Goal: Task Accomplishment & Management: Manage account settings

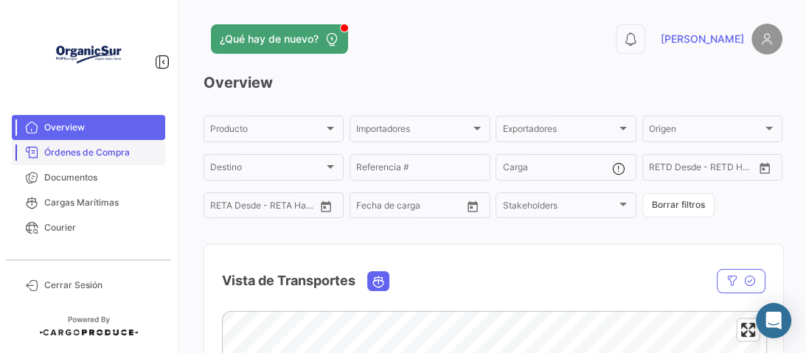
click at [65, 148] on span "Órdenes de Compra" at bounding box center [101, 152] width 115 height 13
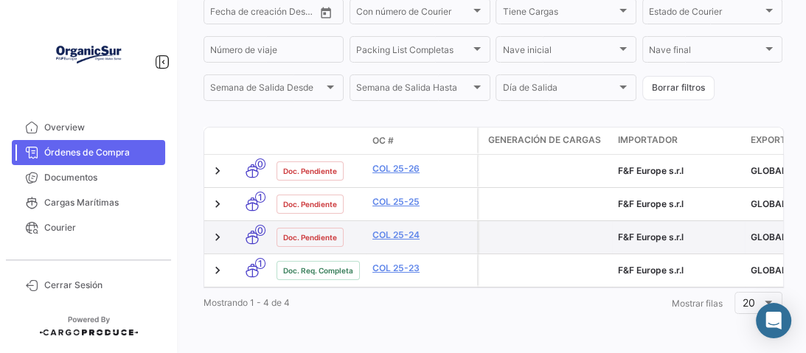
scroll to position [375, 0]
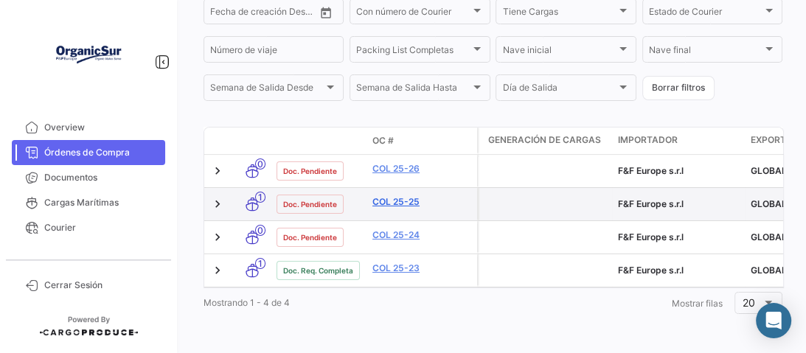
click at [385, 198] on link "COL 25-25" at bounding box center [421, 201] width 99 height 13
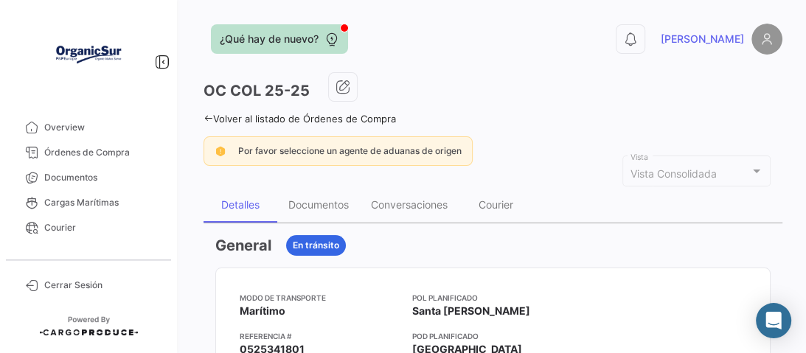
click at [342, 27] on div at bounding box center [344, 28] width 9 height 9
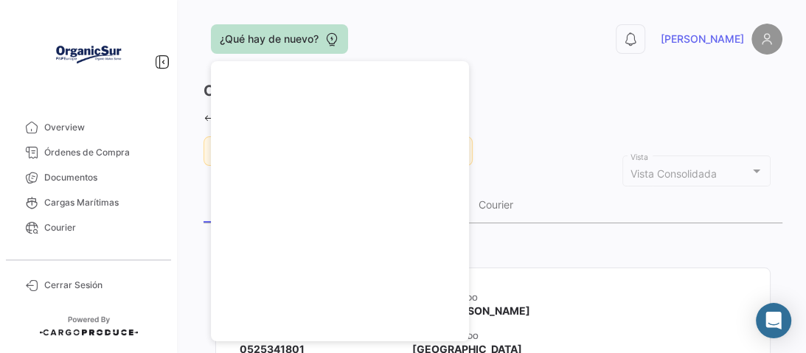
click at [583, 60] on app-header "¿Qué hay de nuevo? 0 [PERSON_NAME]" at bounding box center [493, 48] width 579 height 49
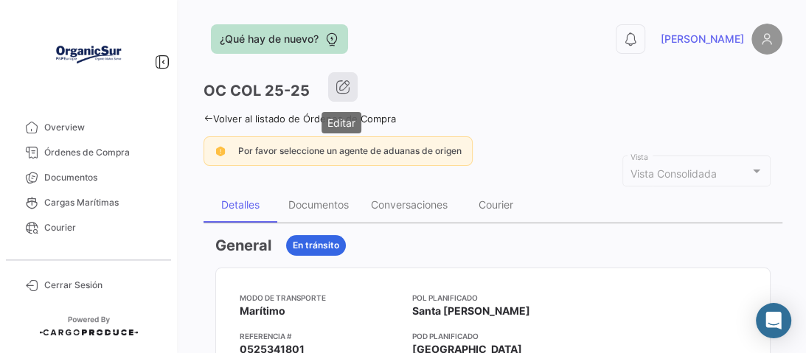
click at [336, 90] on icon "button" at bounding box center [343, 87] width 15 height 15
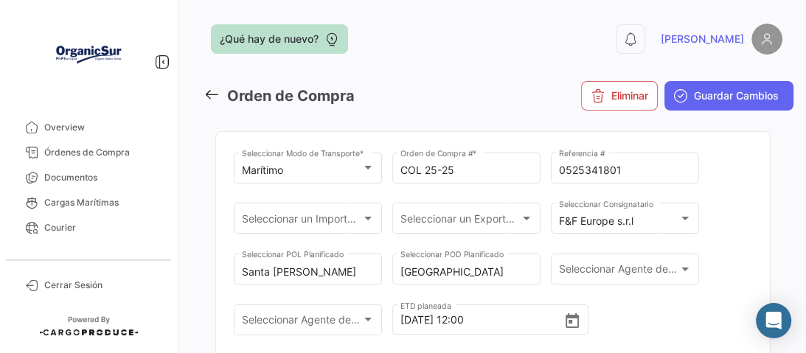
click at [209, 94] on icon at bounding box center [212, 94] width 16 height 16
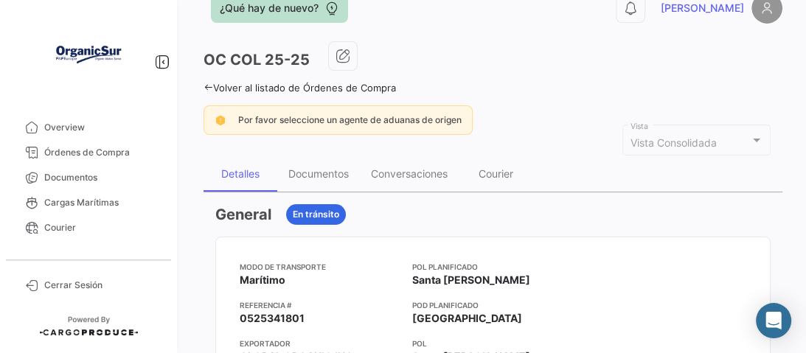
scroll to position [59, 0]
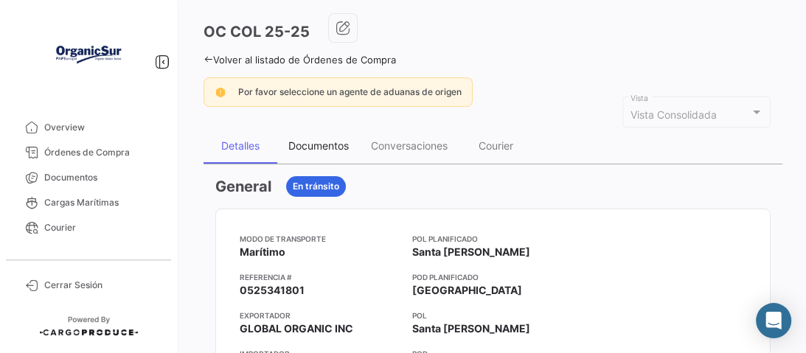
click at [324, 142] on div "Documentos" at bounding box center [318, 145] width 60 height 13
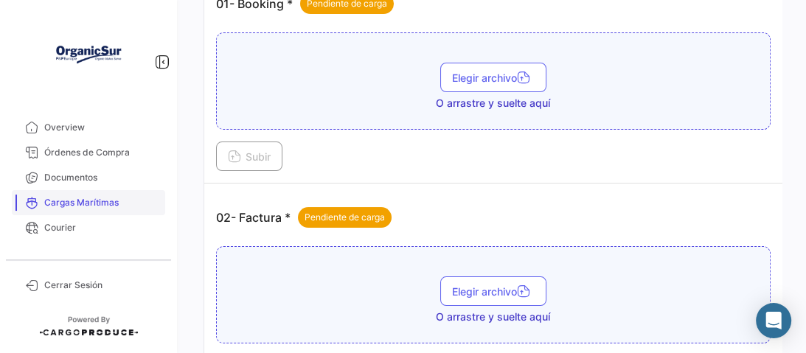
scroll to position [236, 0]
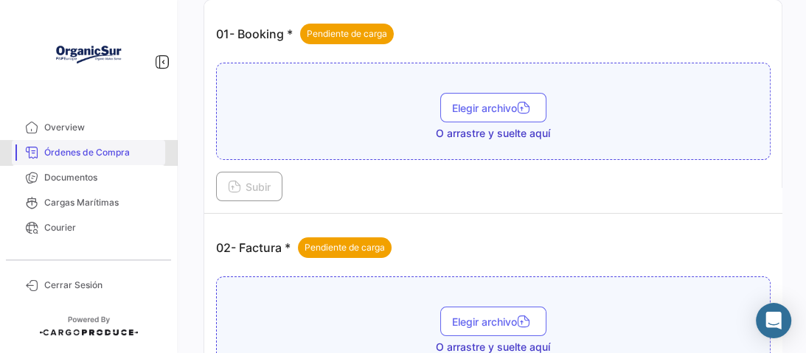
click at [86, 156] on span "Órdenes de Compra" at bounding box center [101, 152] width 115 height 13
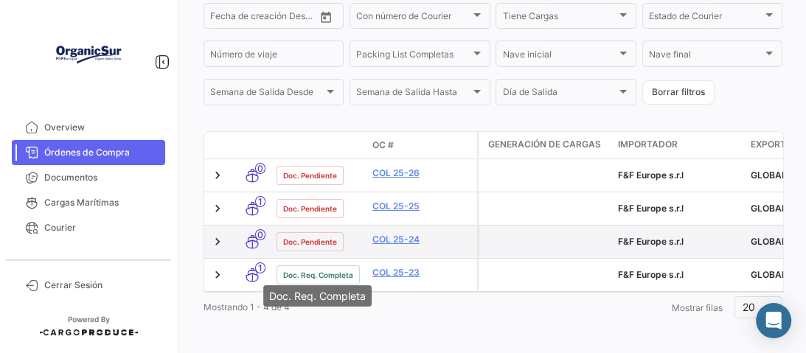
scroll to position [375, 0]
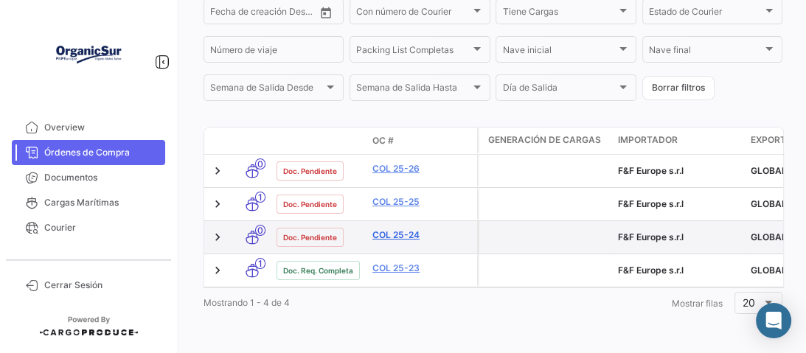
click at [400, 229] on link "COL 25-24" at bounding box center [421, 235] width 99 height 13
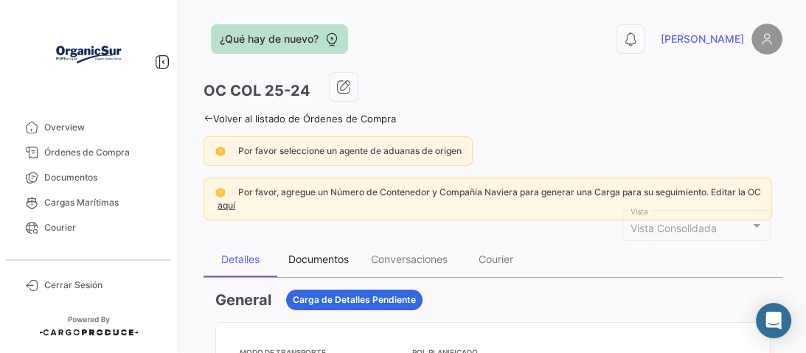
click at [340, 254] on div "Documentos" at bounding box center [318, 259] width 60 height 13
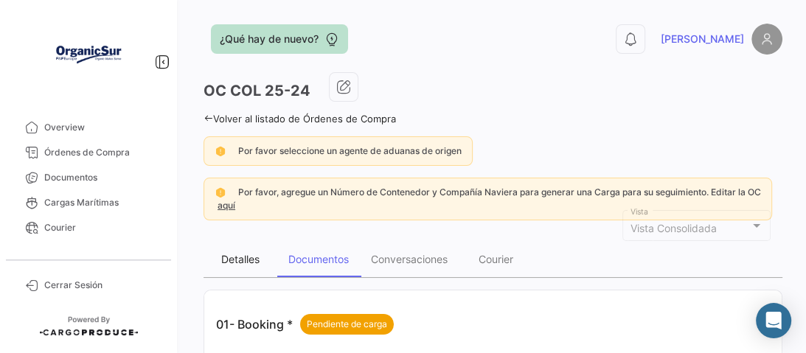
click at [246, 257] on div "Detalles" at bounding box center [240, 259] width 38 height 13
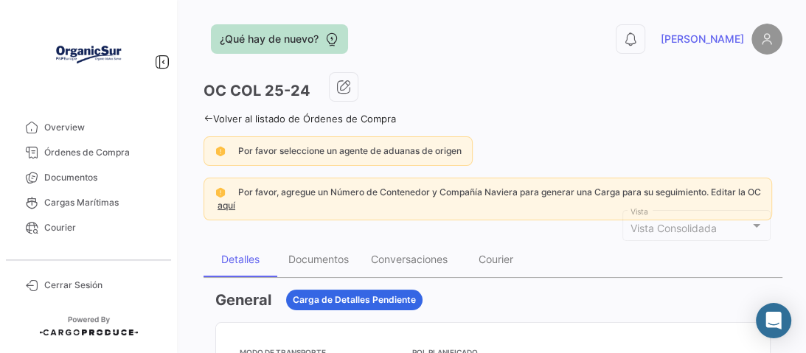
drag, startPoint x: 281, startPoint y: 86, endPoint x: 271, endPoint y: 88, distance: 10.4
click at [281, 87] on h3 "OC COL 25-24" at bounding box center [257, 90] width 107 height 21
click at [270, 88] on h3 "OC COL 25-24" at bounding box center [257, 90] width 107 height 21
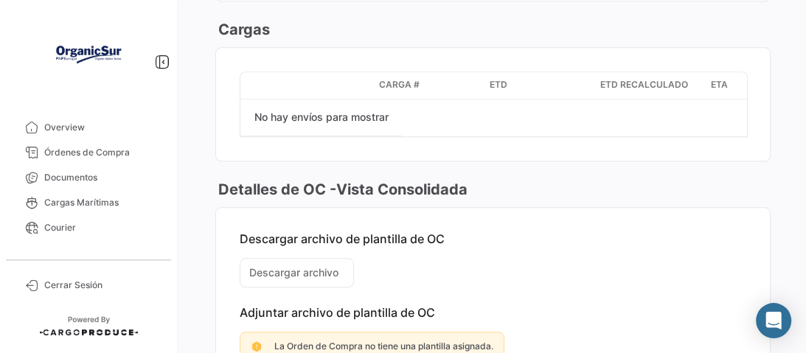
scroll to position [1023, 0]
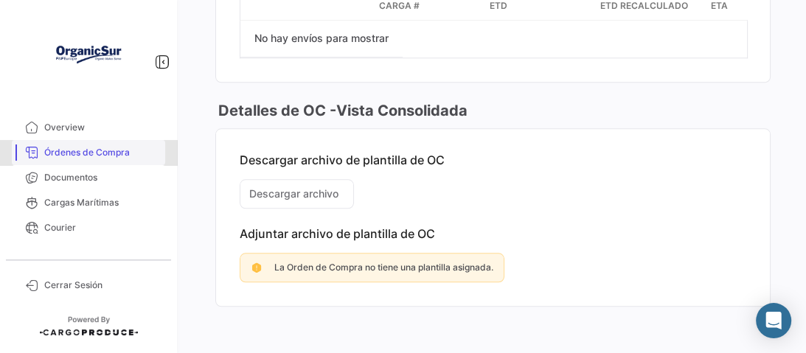
click at [74, 150] on span "Órdenes de Compra" at bounding box center [101, 152] width 115 height 13
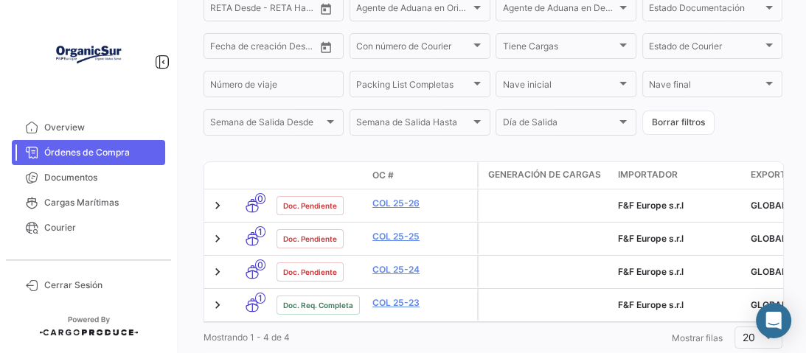
scroll to position [375, 0]
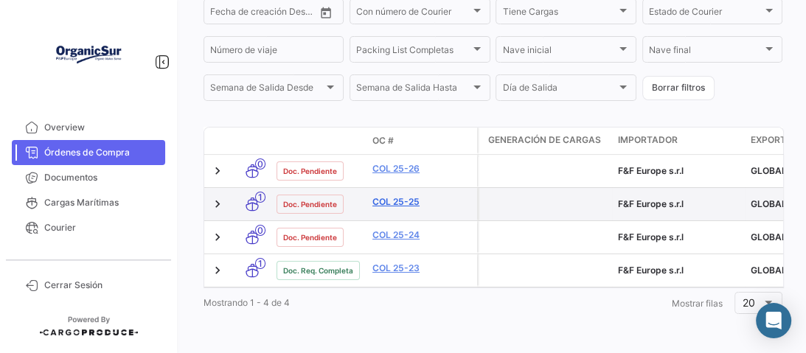
click at [406, 195] on link "COL 25-25" at bounding box center [421, 201] width 99 height 13
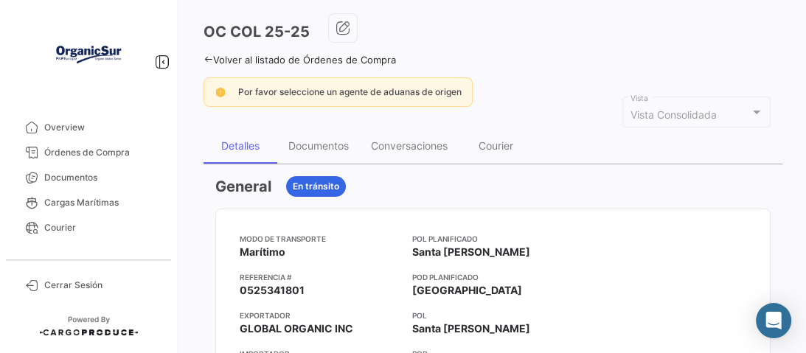
scroll to position [59, 0]
click at [347, 29] on icon "button" at bounding box center [343, 28] width 15 height 15
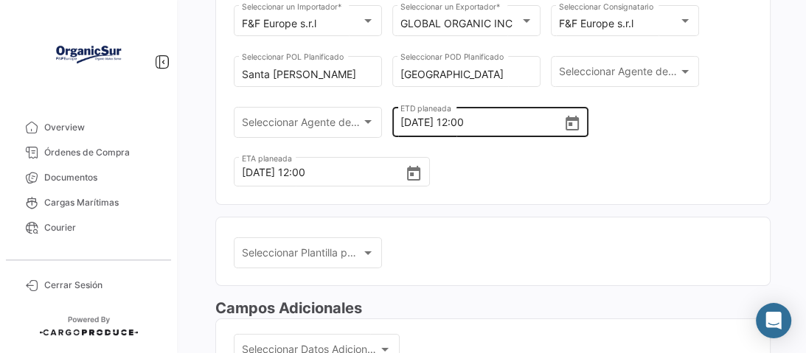
scroll to position [177, 0]
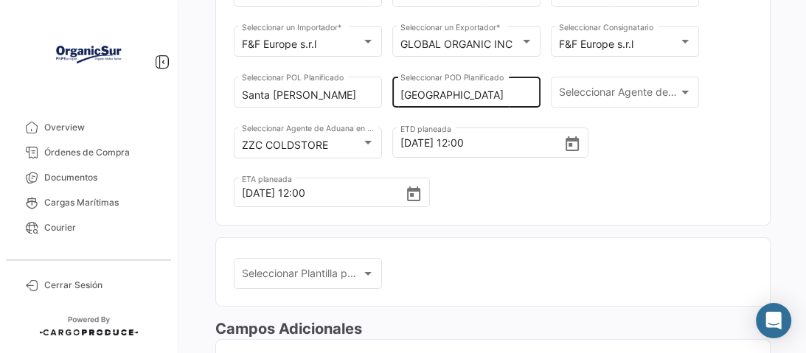
click at [463, 94] on input "[GEOGRAPHIC_DATA]" at bounding box center [466, 95] width 133 height 13
drag, startPoint x: 457, startPoint y: 94, endPoint x: 391, endPoint y: 94, distance: 65.6
click at [391, 94] on div "Marítimo Seleccionar Modo de Transporte * COL 25-25 Orden de Compra # * 0525341…" at bounding box center [493, 99] width 518 height 252
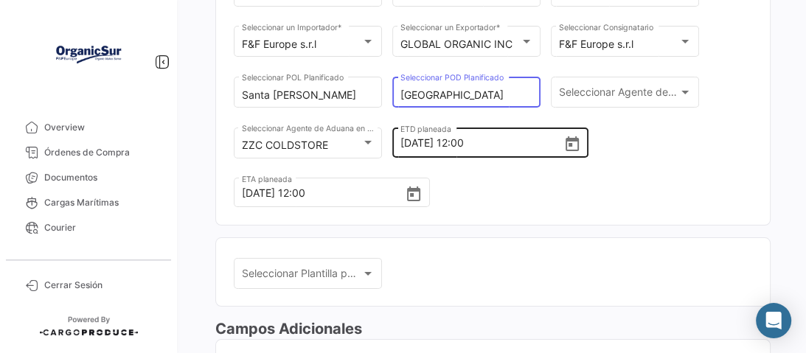
click at [443, 132] on input "[DATE] 12:00" at bounding box center [481, 143] width 163 height 52
click at [563, 142] on icon "Open calendar" at bounding box center [572, 145] width 18 height 18
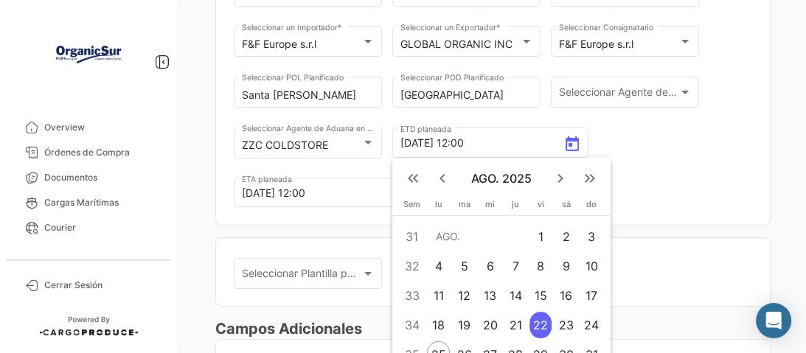
click at [546, 142] on div at bounding box center [403, 176] width 806 height 353
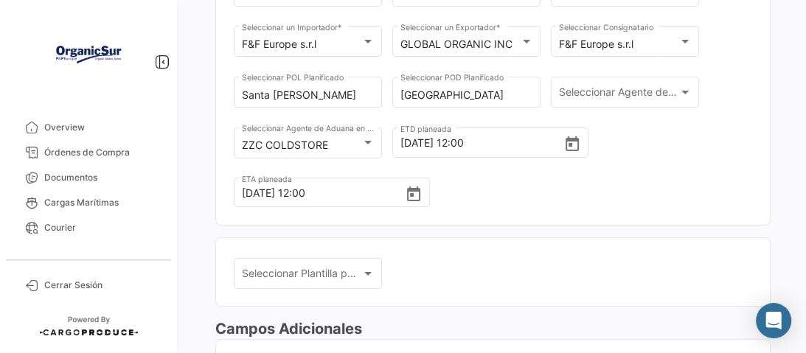
click at [676, 152] on div "Marítimo Seleccionar Modo de Transporte * COL 25-25 Orden de Compra # * 0525341…" at bounding box center [493, 99] width 518 height 252
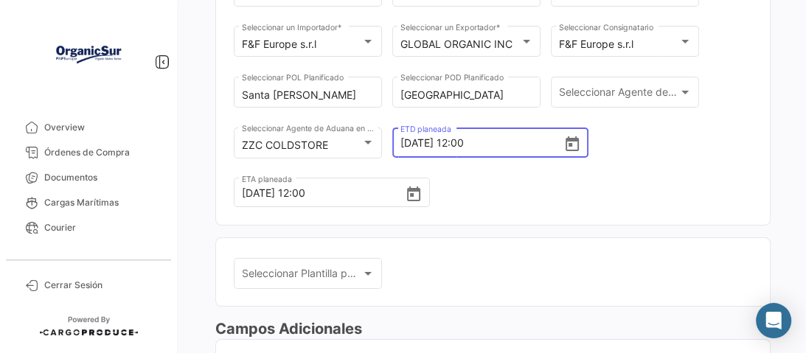
click at [487, 145] on input "[DATE] 12:00" at bounding box center [481, 143] width 163 height 52
type input "2"
click at [563, 182] on div "Marítimo Seleccionar Modo de Transporte * COL 25-25 Orden de Compra # * 0525341…" at bounding box center [493, 99] width 518 height 252
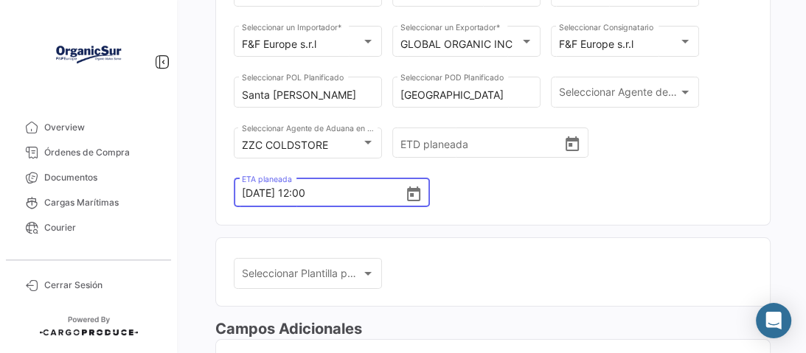
drag, startPoint x: 325, startPoint y: 192, endPoint x: 212, endPoint y: 192, distance: 112.8
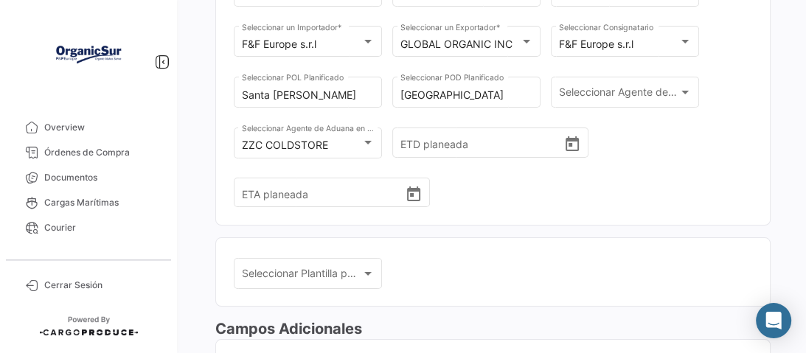
click at [643, 240] on mat-card "Seleccionar Plantilla para Orden de Compra Seleccionar Plantilla para Orden de …" at bounding box center [492, 272] width 555 height 70
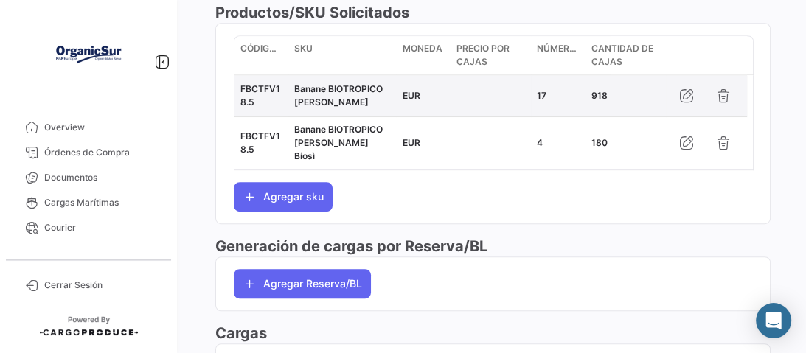
scroll to position [531, 0]
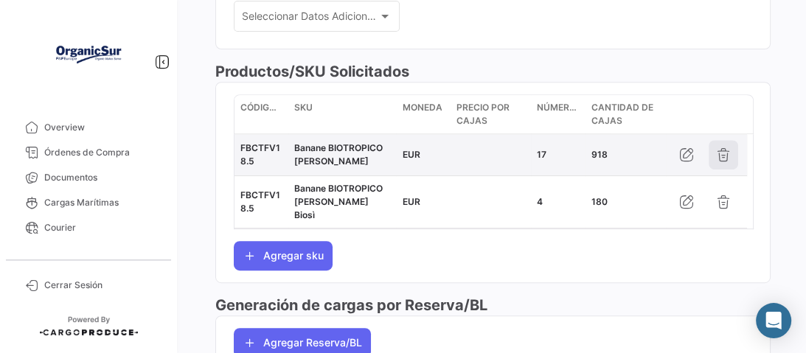
click at [718, 156] on icon "button" at bounding box center [723, 155] width 15 height 15
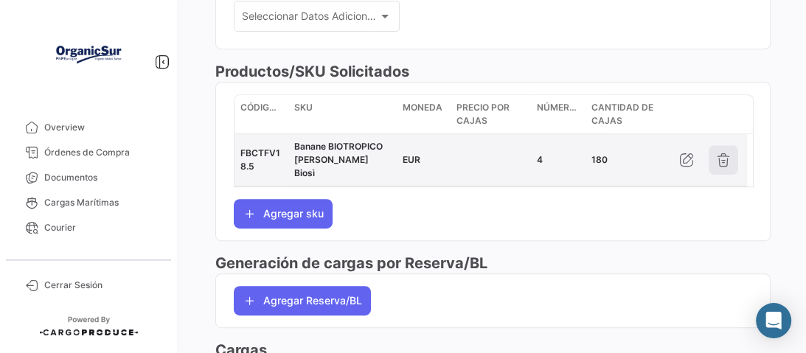
click at [717, 153] on icon "button" at bounding box center [723, 160] width 15 height 15
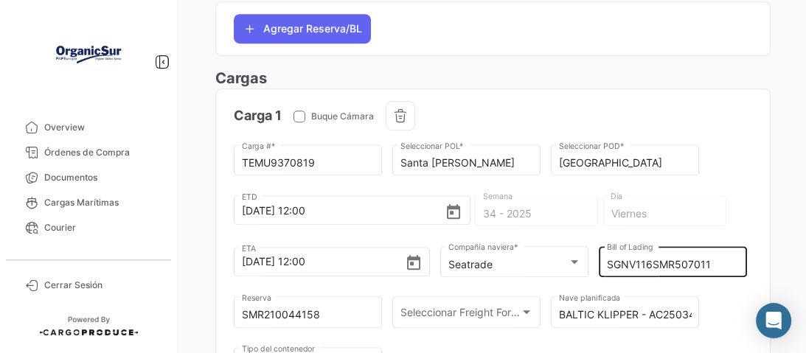
scroll to position [767, 0]
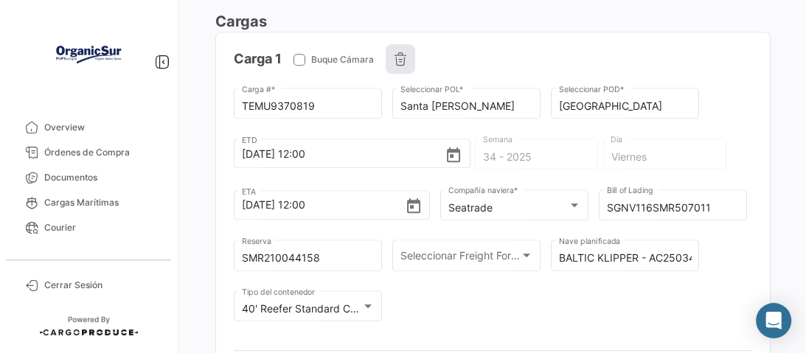
click at [391, 51] on button "button" at bounding box center [401, 59] width 30 height 30
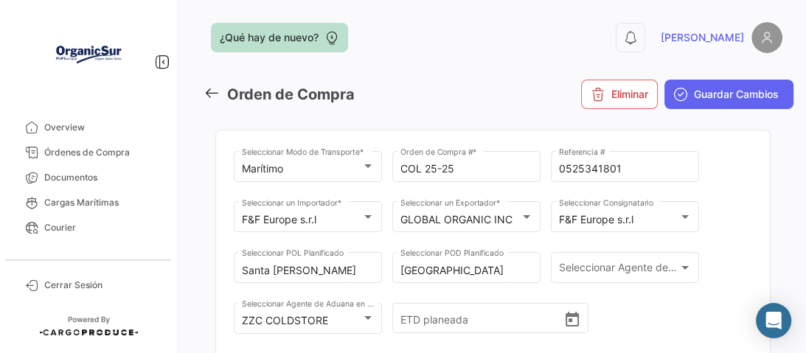
scroll to position [0, 0]
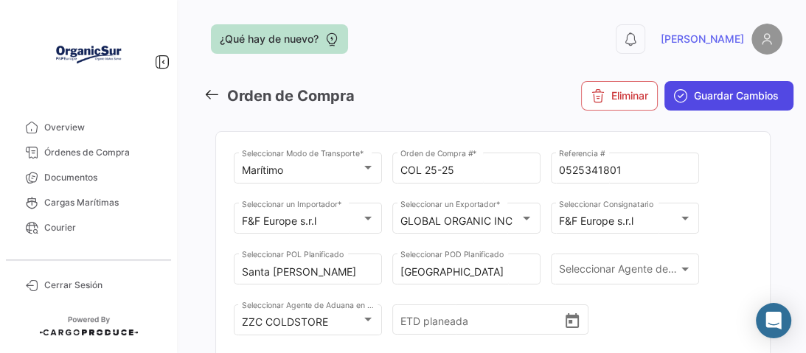
click at [740, 97] on span "Guardar Cambios" at bounding box center [736, 96] width 85 height 15
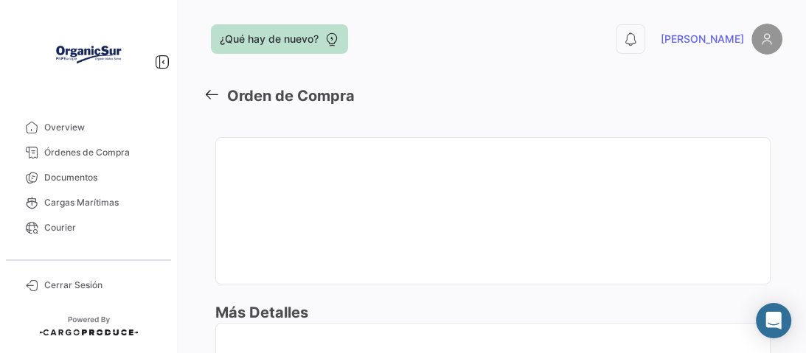
click at [211, 92] on icon at bounding box center [212, 94] width 16 height 16
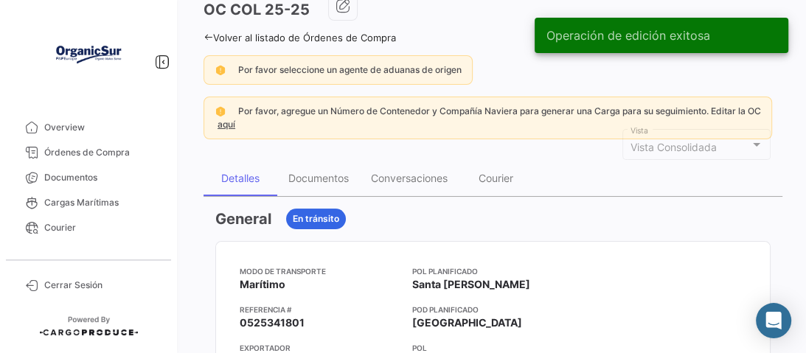
scroll to position [59, 0]
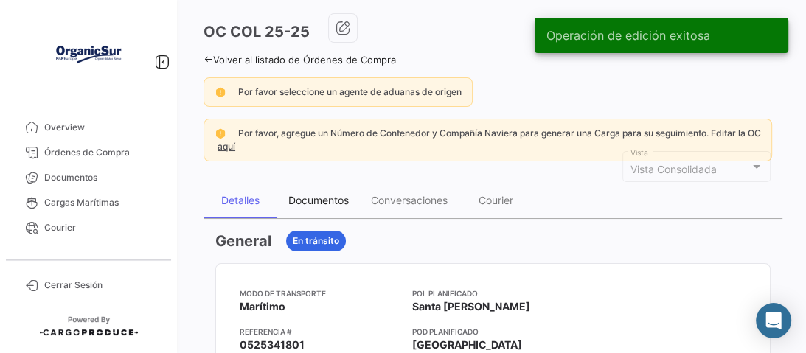
click at [316, 199] on div "Documentos" at bounding box center [318, 200] width 60 height 13
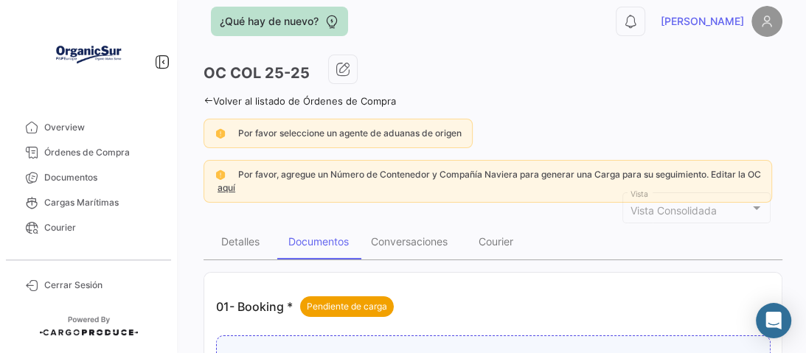
scroll to position [0, 0]
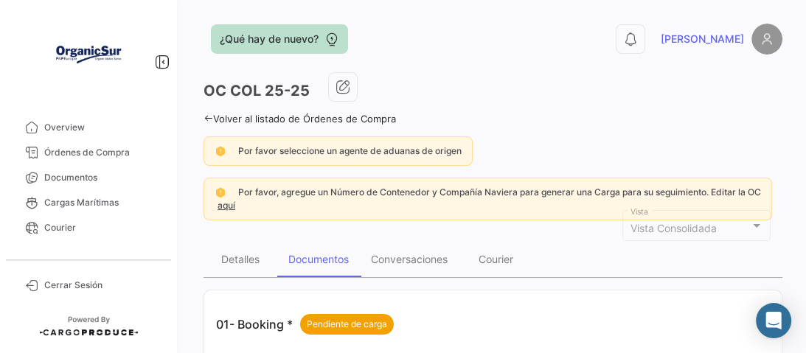
click at [483, 82] on div "OC COL 25-25" at bounding box center [493, 90] width 579 height 37
click at [339, 86] on icon "button" at bounding box center [343, 87] width 15 height 15
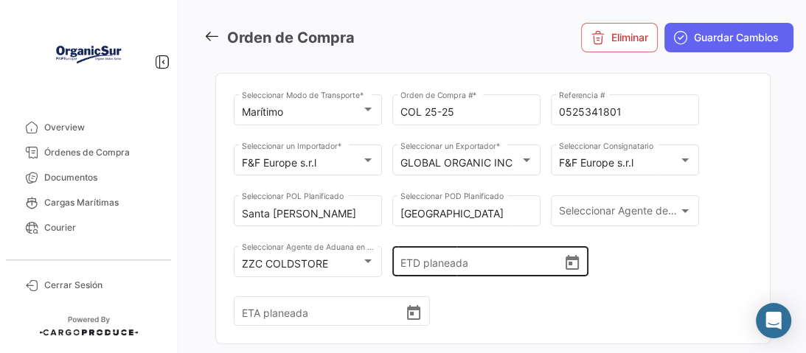
scroll to position [59, 0]
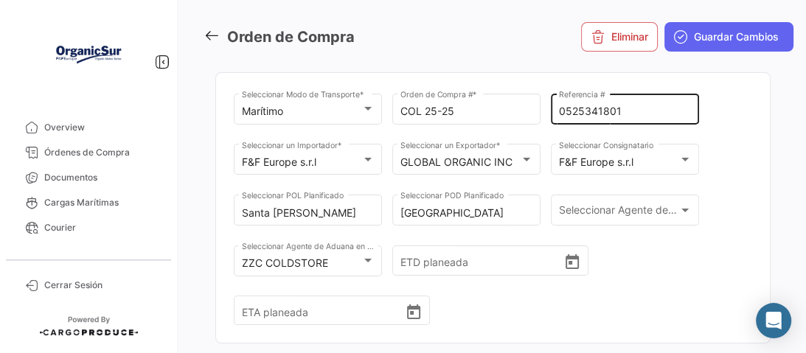
click at [592, 111] on input "0525341801" at bounding box center [625, 111] width 133 height 13
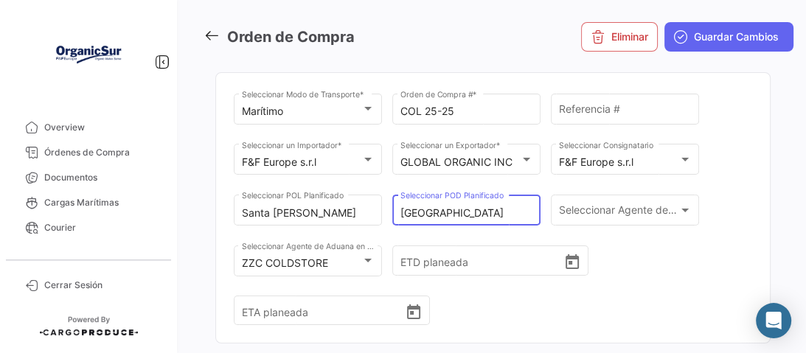
drag, startPoint x: 454, startPoint y: 211, endPoint x: 382, endPoint y: 209, distance: 71.6
click at [382, 209] on div "Marítimo Seleccionar Modo de Transporte * COL 25-25 Orden de Compra # * Referen…" at bounding box center [493, 217] width 518 height 252
type input "}"
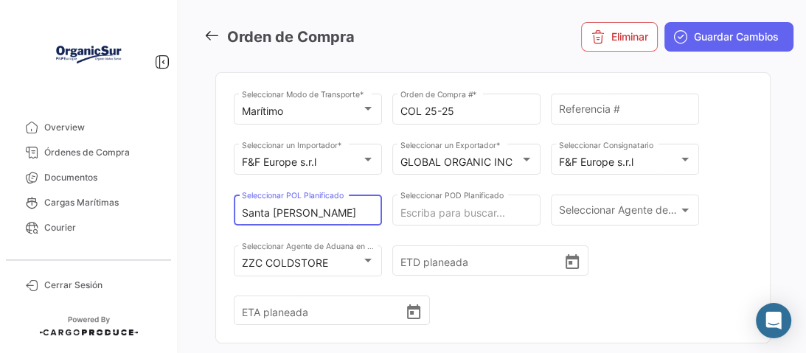
drag, startPoint x: 315, startPoint y: 212, endPoint x: 209, endPoint y: 212, distance: 106.2
click at [746, 133] on mat-card "Marítimo Seleccionar Modo de Transporte * COL 25-25 Orden de Compra # * Referen…" at bounding box center [492, 207] width 555 height 271
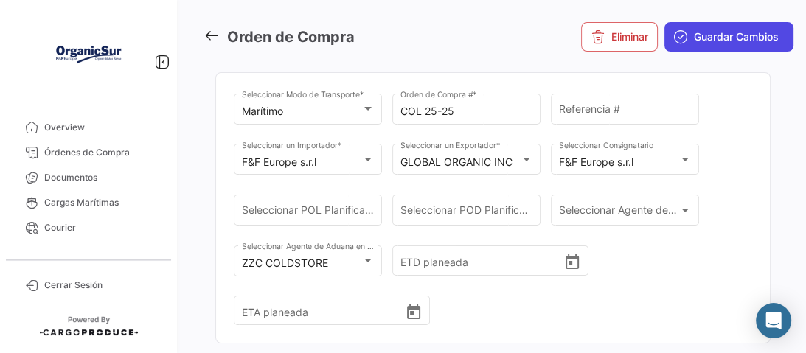
click at [718, 32] on span "Guardar Cambios" at bounding box center [736, 37] width 85 height 15
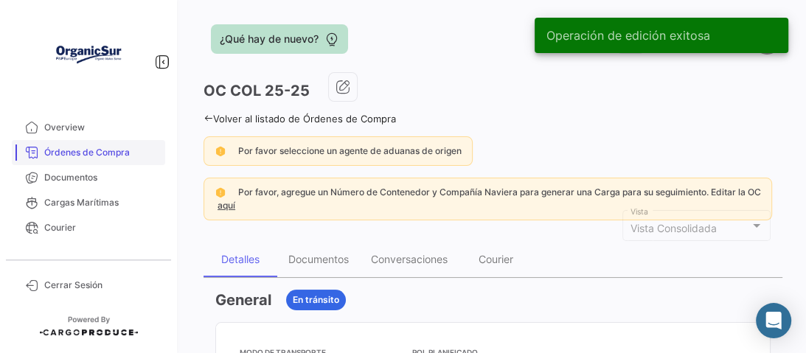
click at [89, 150] on span "Órdenes de Compra" at bounding box center [101, 152] width 115 height 13
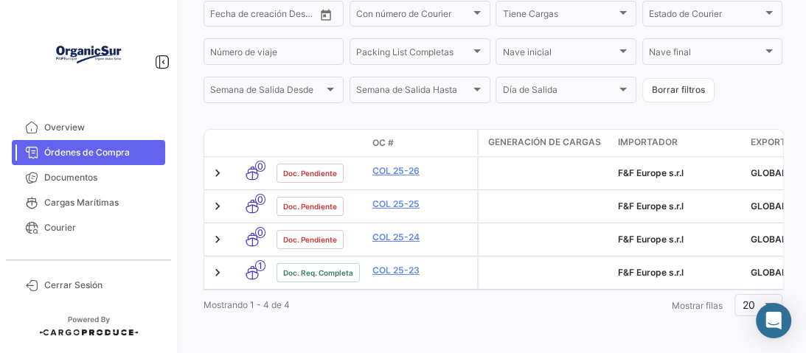
scroll to position [375, 0]
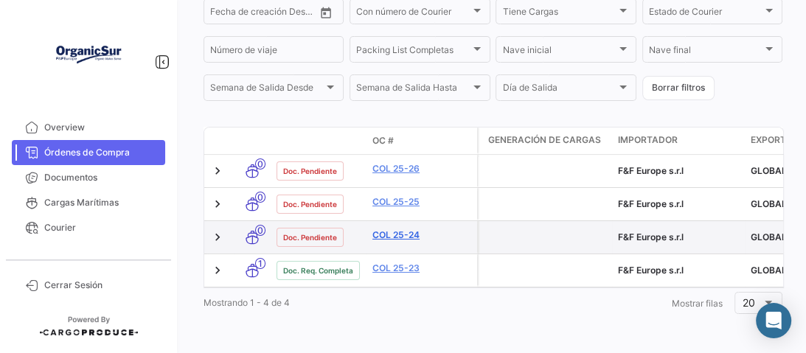
click at [405, 229] on link "COL 25-24" at bounding box center [421, 235] width 99 height 13
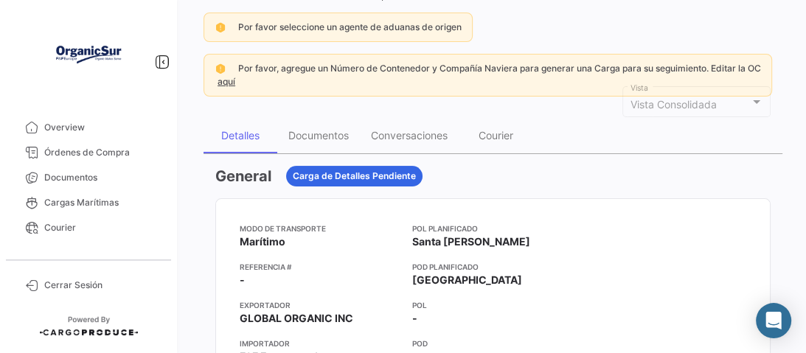
scroll to position [118, 0]
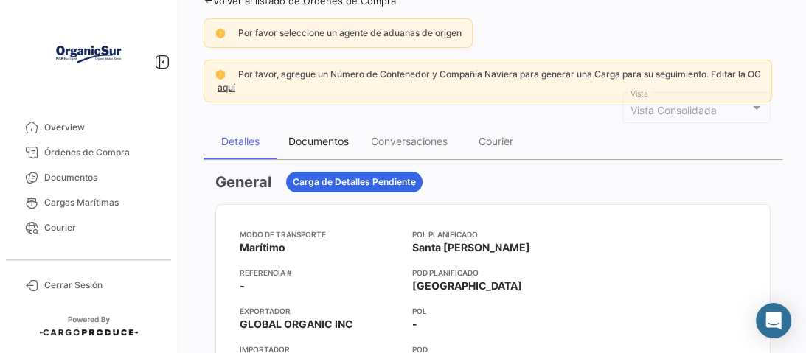
click at [314, 139] on div "Documentos" at bounding box center [318, 141] width 60 height 13
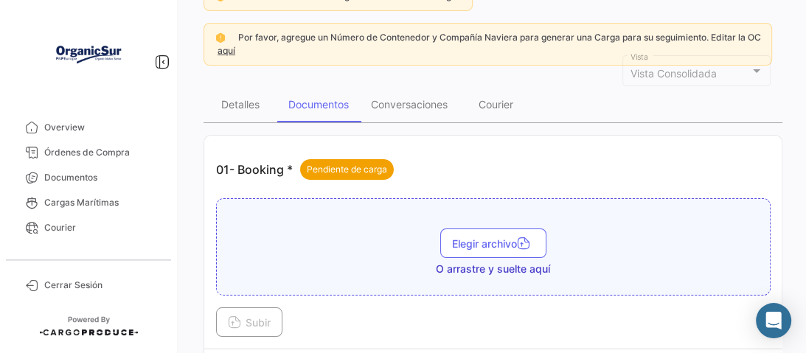
scroll to position [236, 0]
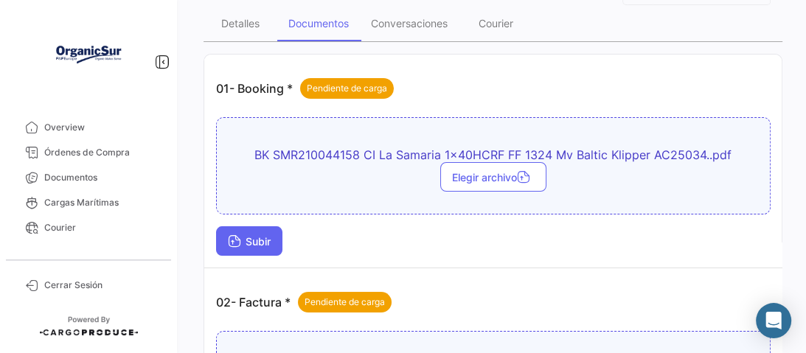
click at [247, 240] on span "Subir" at bounding box center [249, 241] width 43 height 13
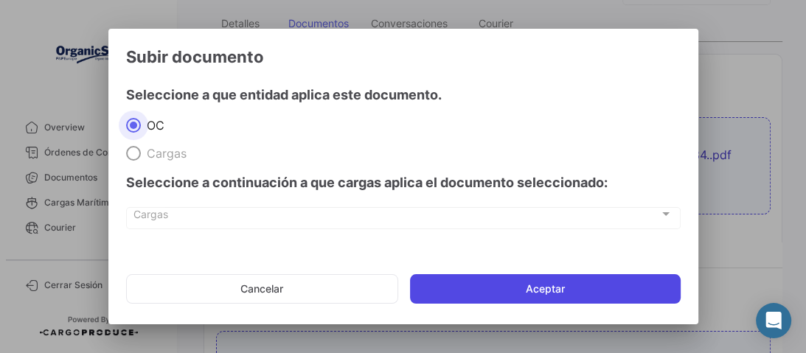
click at [534, 281] on button "Aceptar" at bounding box center [545, 289] width 271 height 30
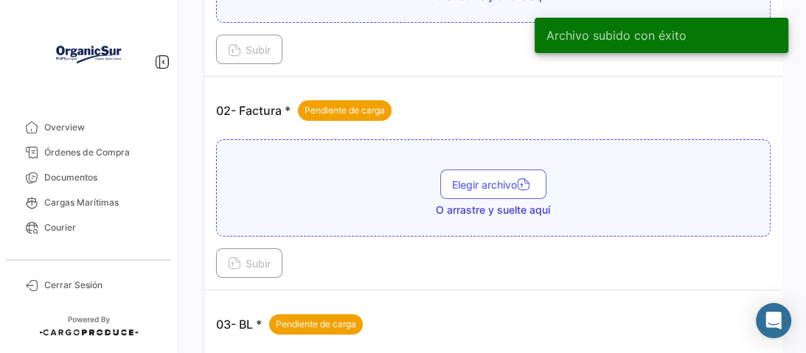
scroll to position [531, 0]
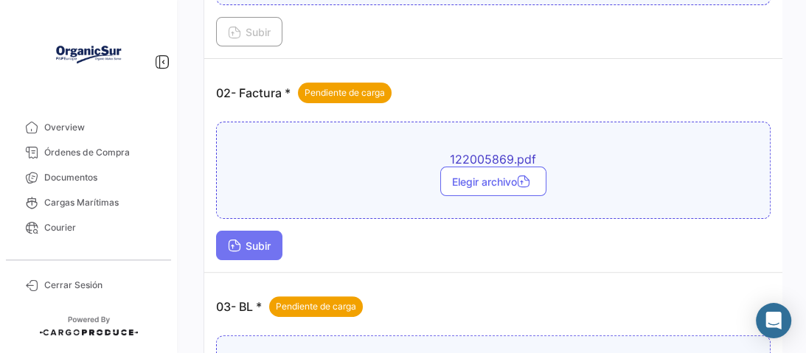
click at [232, 231] on button "Subir" at bounding box center [249, 246] width 66 height 30
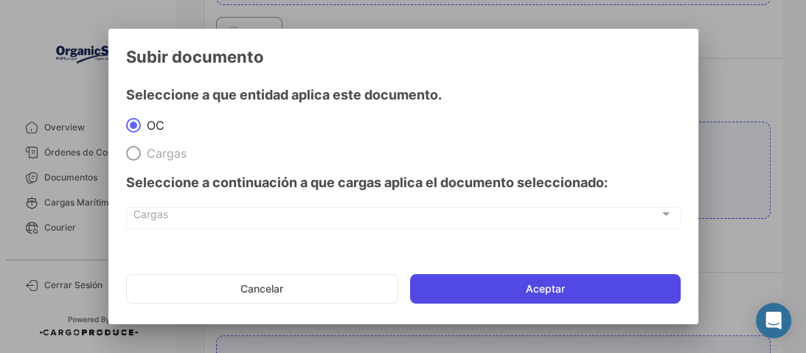
click at [489, 280] on button "Aceptar" at bounding box center [545, 289] width 271 height 30
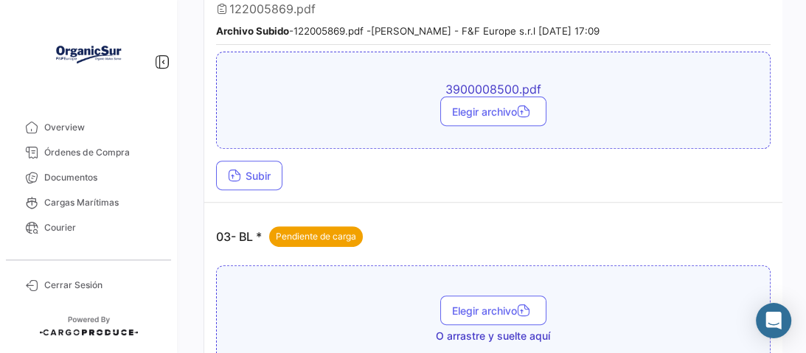
scroll to position [708, 0]
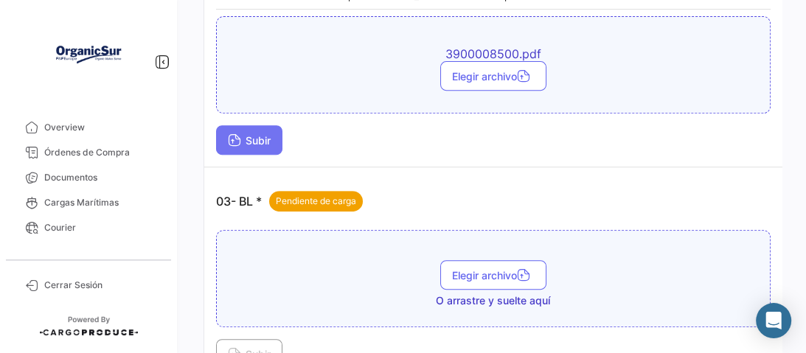
click at [257, 134] on span "Subir" at bounding box center [249, 140] width 43 height 13
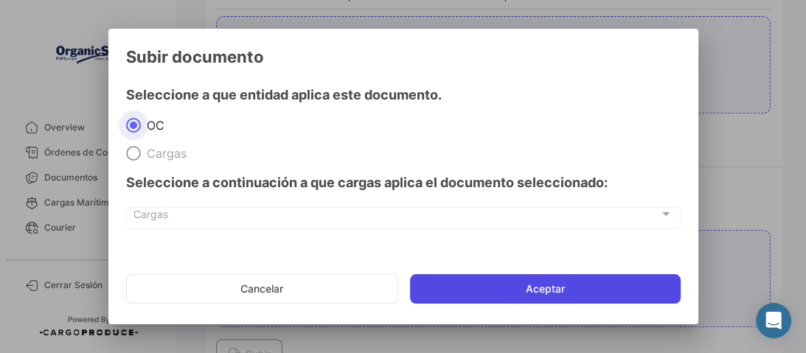
click at [476, 286] on button "Aceptar" at bounding box center [545, 289] width 271 height 30
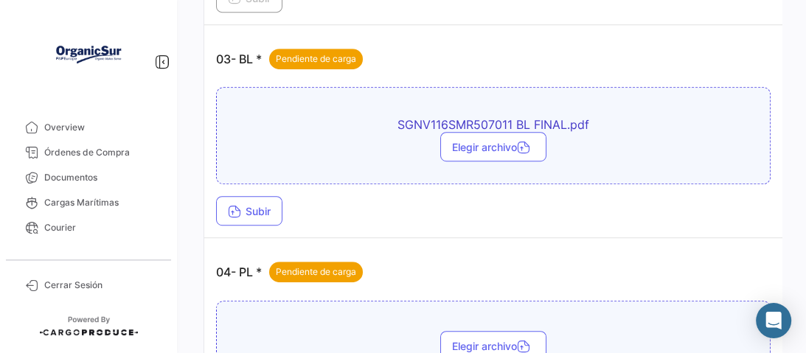
scroll to position [885, 0]
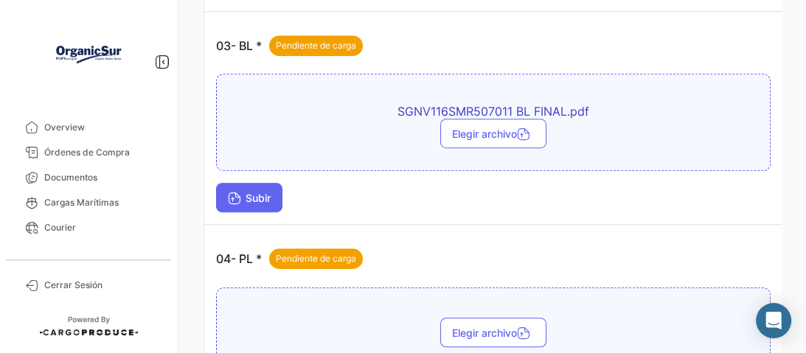
click at [258, 198] on button "Subir" at bounding box center [249, 198] width 66 height 30
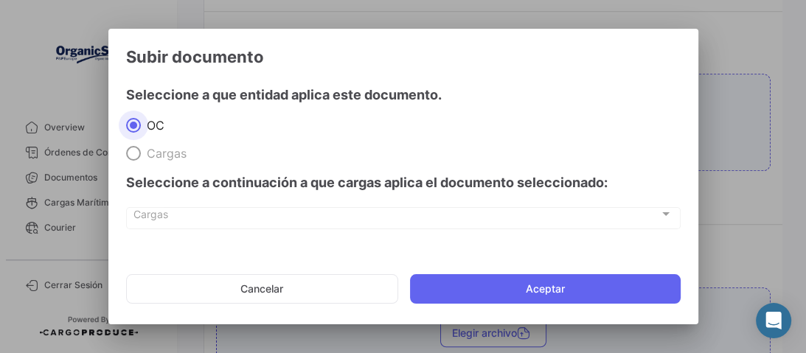
click at [540, 313] on mat-dialog-actions "Cancelar Aceptar" at bounding box center [403, 289] width 555 height 50
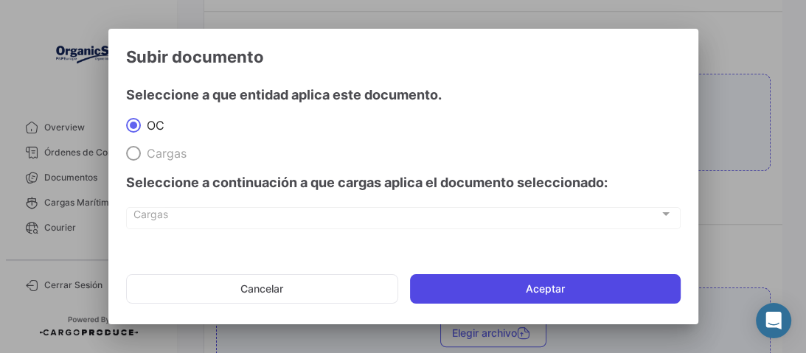
click at [544, 292] on button "Aceptar" at bounding box center [545, 289] width 271 height 30
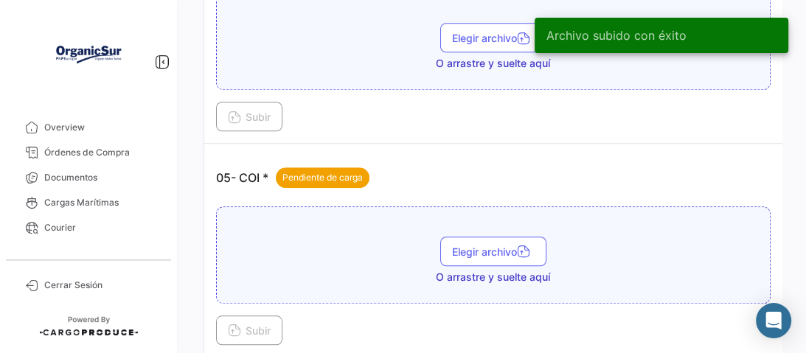
scroll to position [1121, 0]
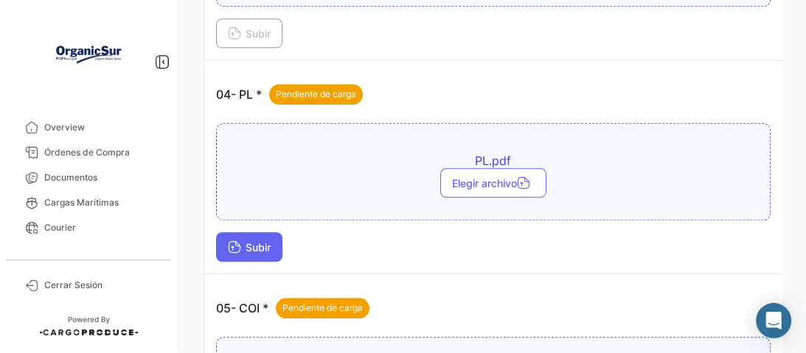
click at [277, 237] on button "Subir" at bounding box center [249, 247] width 66 height 30
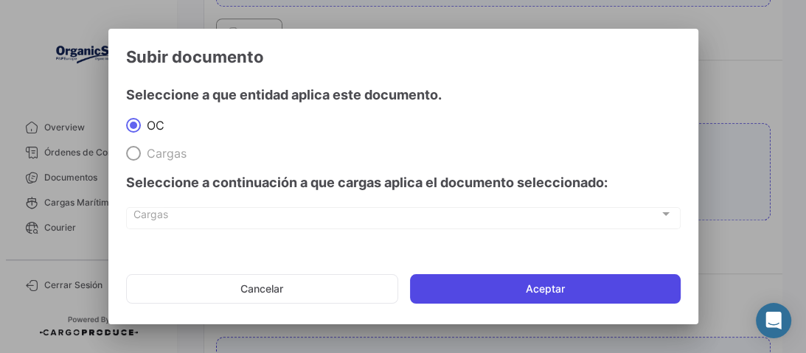
click at [541, 299] on button "Aceptar" at bounding box center [545, 289] width 271 height 30
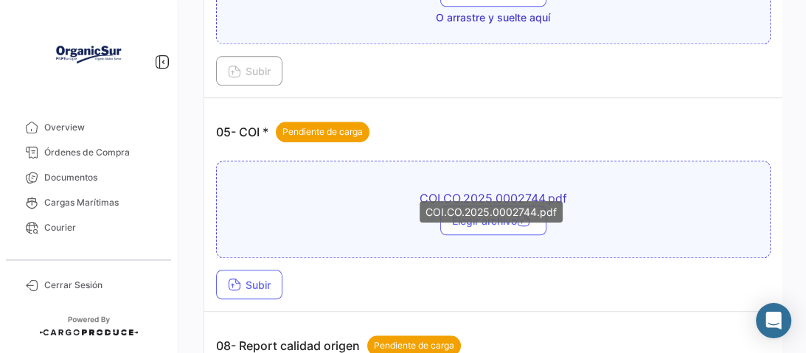
scroll to position [1357, 0]
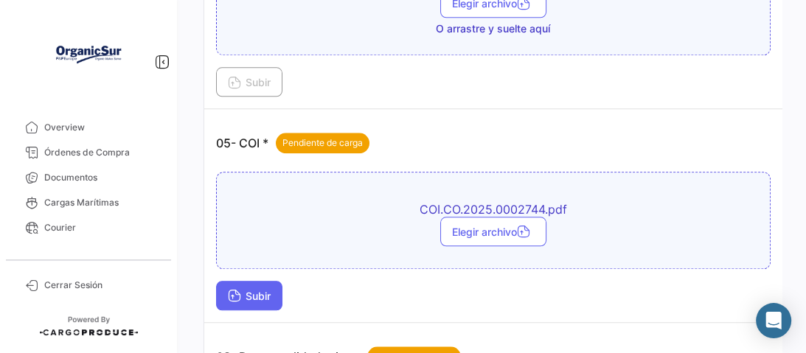
click at [249, 268] on div "COI.CO.2025.0002744.pdf Elegir archivo Subir" at bounding box center [493, 241] width 555 height 139
click at [246, 290] on span "Subir" at bounding box center [249, 296] width 43 height 13
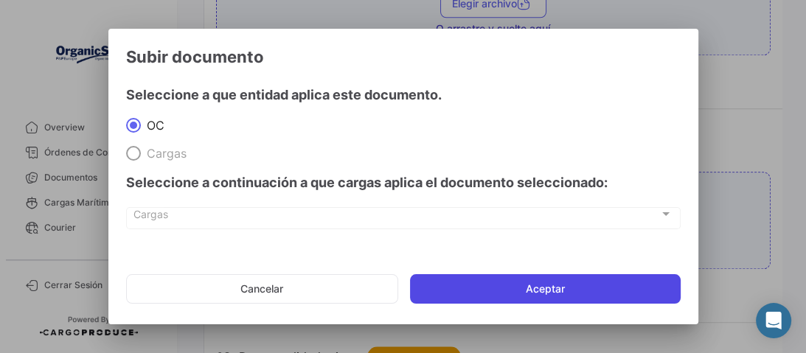
click at [484, 283] on button "Aceptar" at bounding box center [545, 289] width 271 height 30
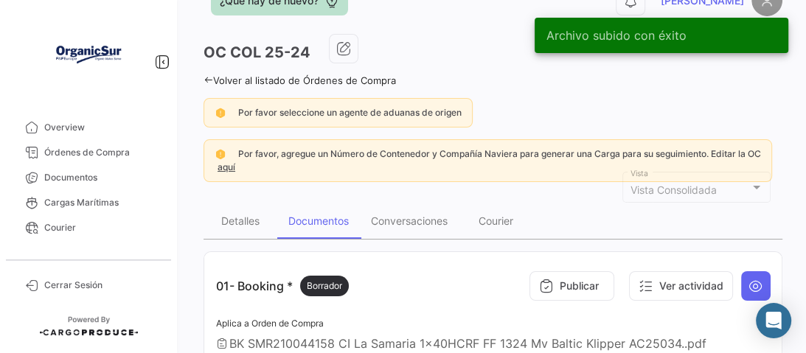
scroll to position [59, 0]
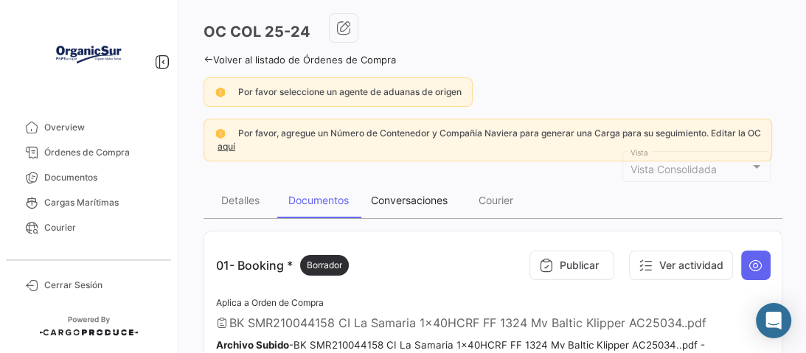
click at [405, 183] on div "Conversaciones" at bounding box center [409, 200] width 99 height 35
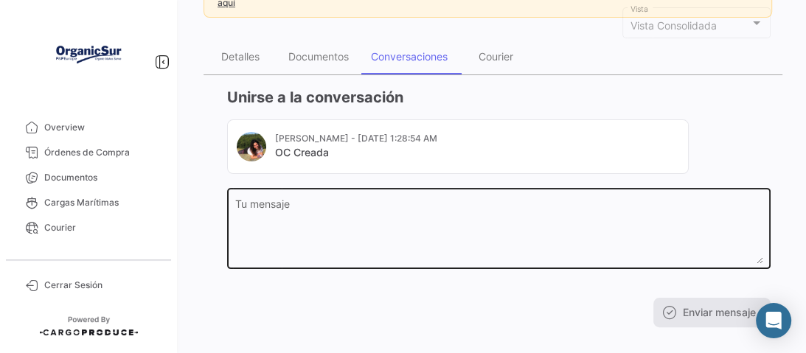
scroll to position [221, 0]
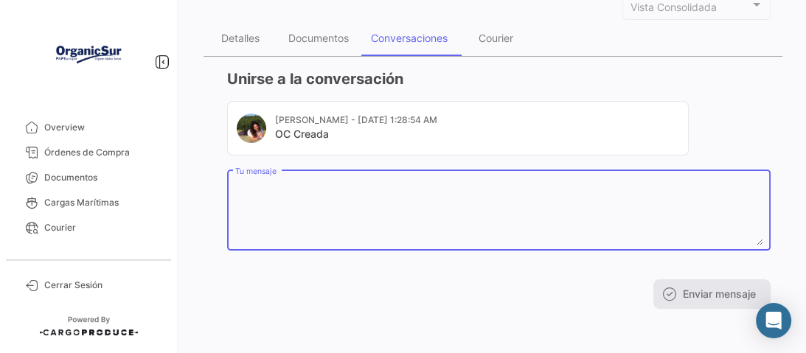
click at [356, 181] on textarea "Tu mensaje" at bounding box center [499, 213] width 528 height 65
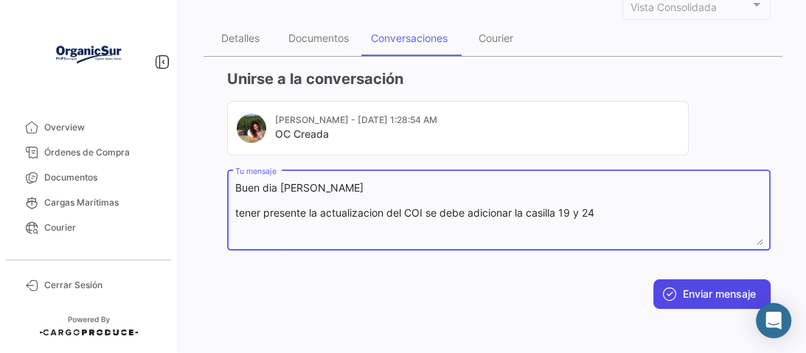
type textarea "Buen dia [PERSON_NAME] tener presente la actualizacion del COI se debe adiciona…"
click at [699, 292] on button "Enviar mensaje" at bounding box center [711, 295] width 117 height 30
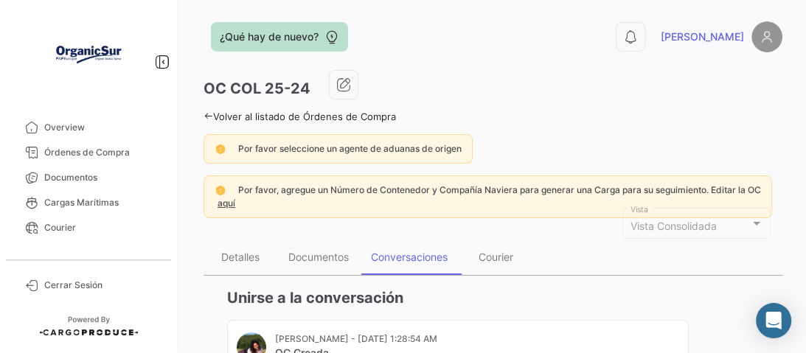
scroll to position [0, 0]
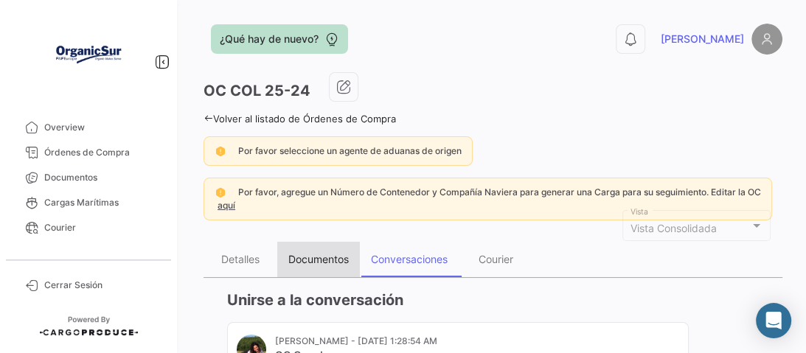
click at [299, 260] on div "Documentos" at bounding box center [318, 259] width 60 height 13
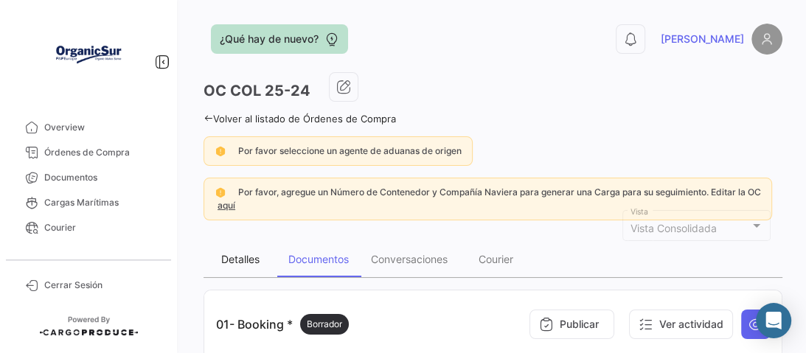
click at [241, 254] on div "Detalles" at bounding box center [240, 259] width 38 height 13
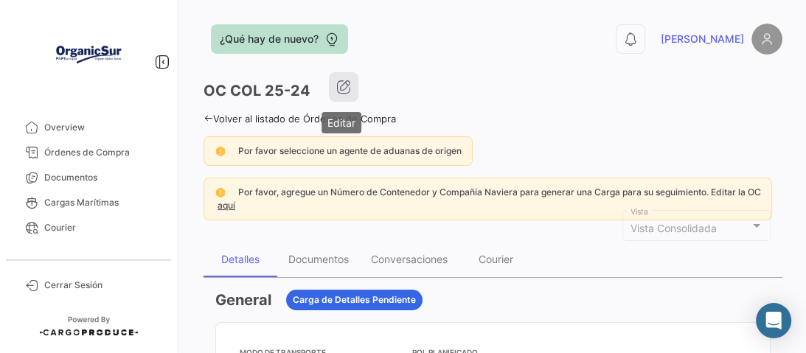
click at [342, 80] on icon "button" at bounding box center [343, 87] width 15 height 15
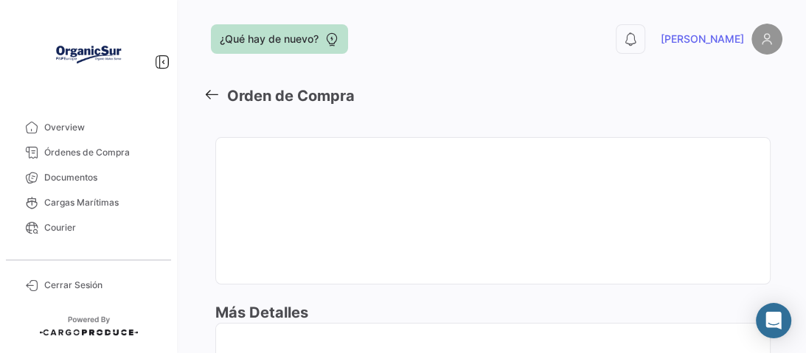
click at [214, 97] on icon at bounding box center [212, 94] width 16 height 16
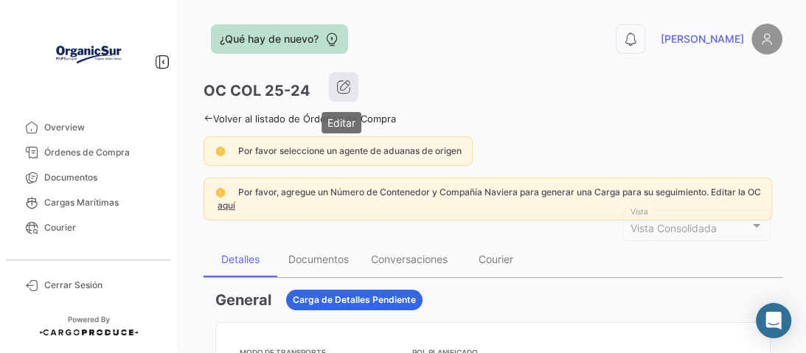
click at [341, 88] on icon "button" at bounding box center [343, 87] width 15 height 15
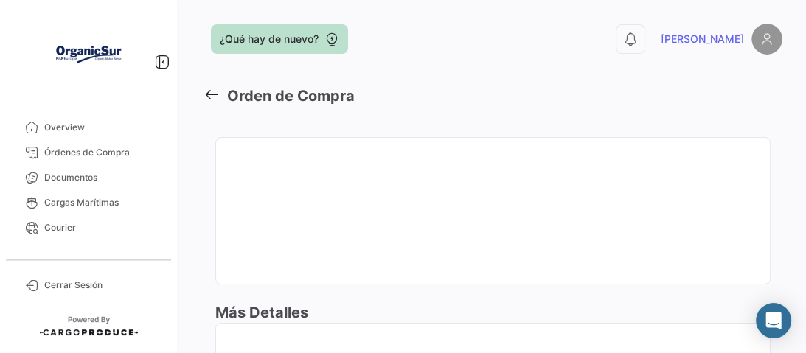
click at [251, 173] on div at bounding box center [493, 177] width 518 height 43
click at [207, 95] on icon at bounding box center [212, 94] width 16 height 16
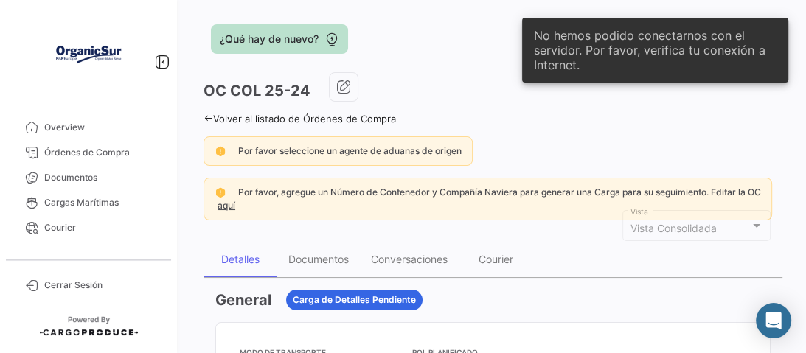
click at [288, 89] on h3 "OC COL 25-24" at bounding box center [257, 90] width 107 height 21
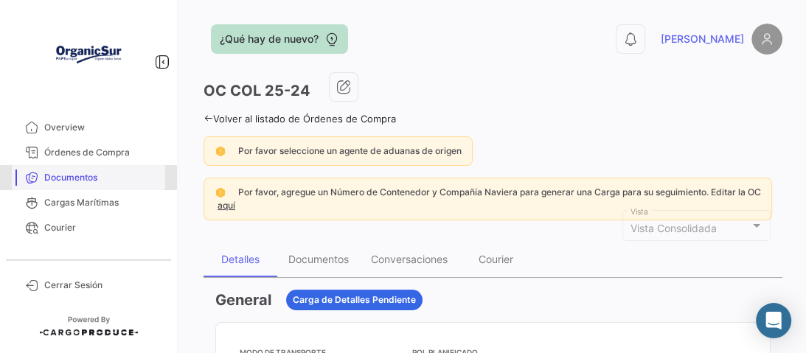
click at [73, 178] on span "Documentos" at bounding box center [101, 177] width 115 height 13
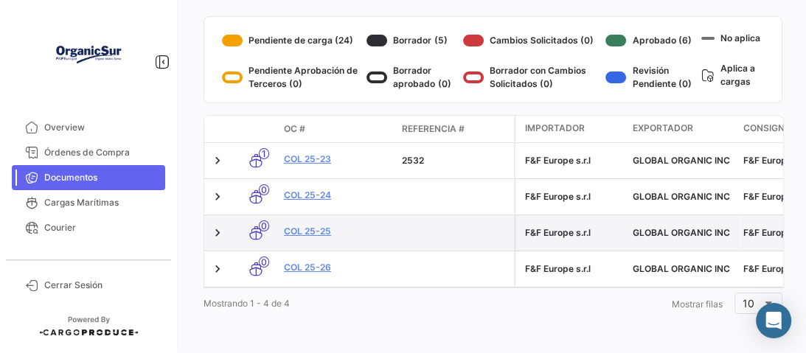
scroll to position [254, 0]
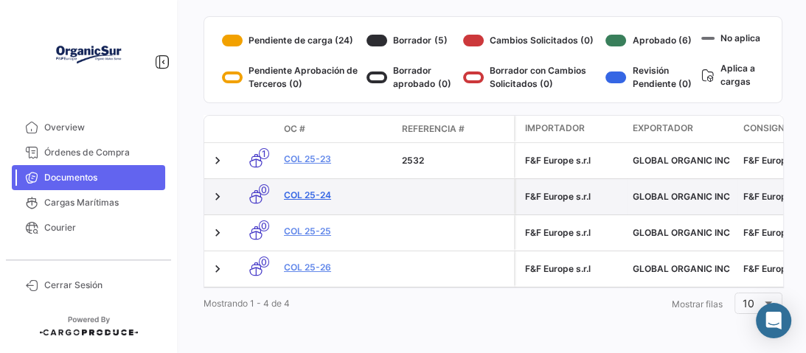
click at [311, 192] on link "COL 25-24" at bounding box center [337, 195] width 106 height 13
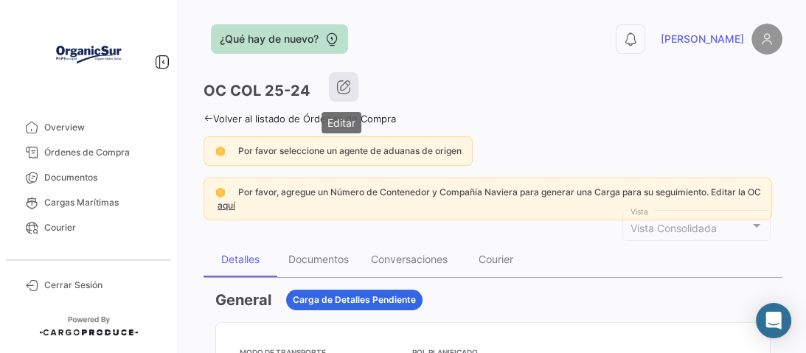
click at [343, 91] on icon "button" at bounding box center [343, 87] width 15 height 15
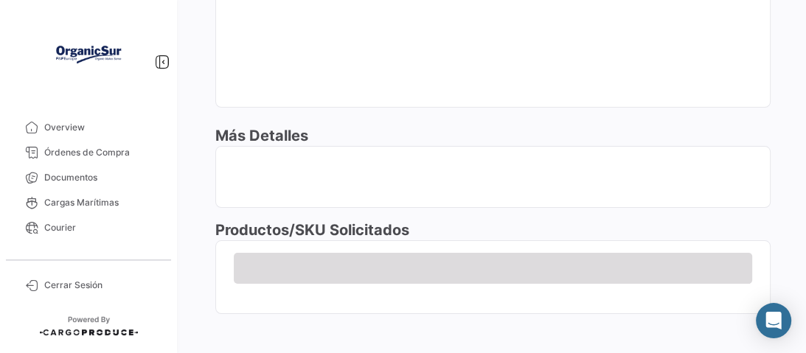
click at [372, 121] on div at bounding box center [492, 33] width 555 height 183
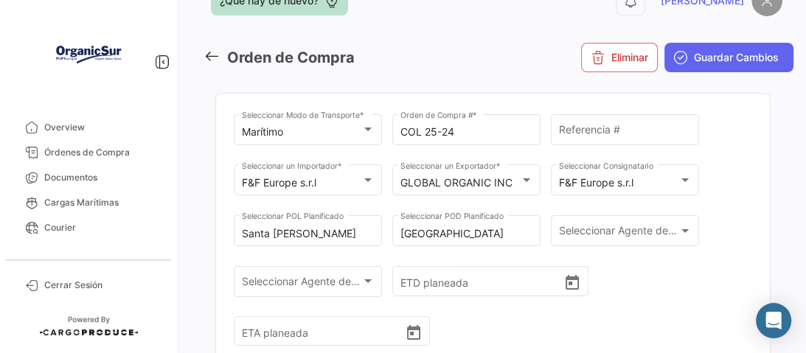
scroll to position [59, 0]
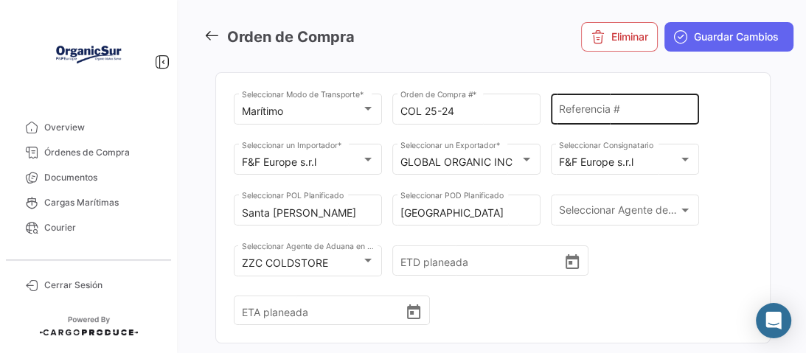
click at [586, 114] on input "Referencia #" at bounding box center [625, 111] width 133 height 13
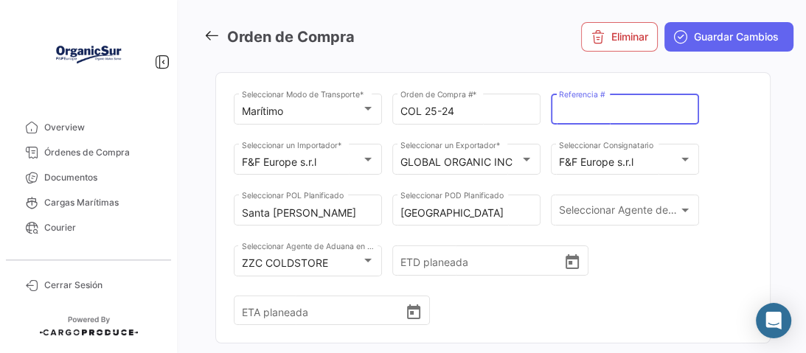
paste input "0525341801"
type input "0525341801"
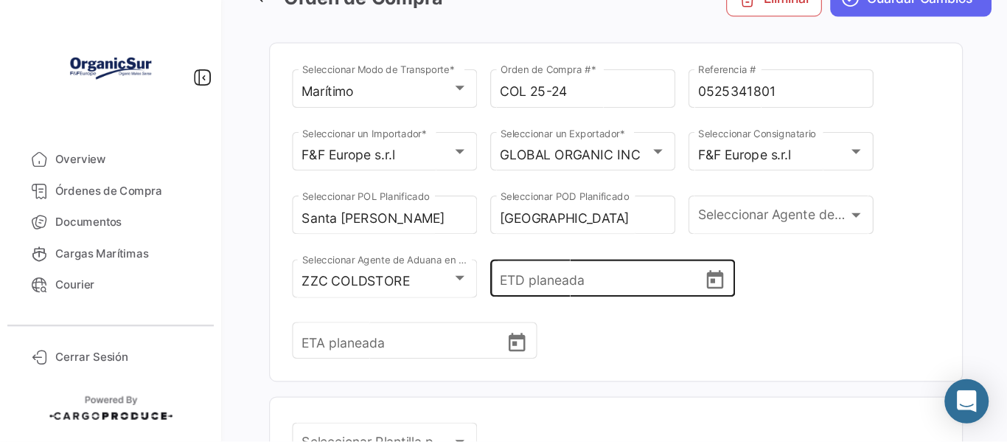
scroll to position [118, 0]
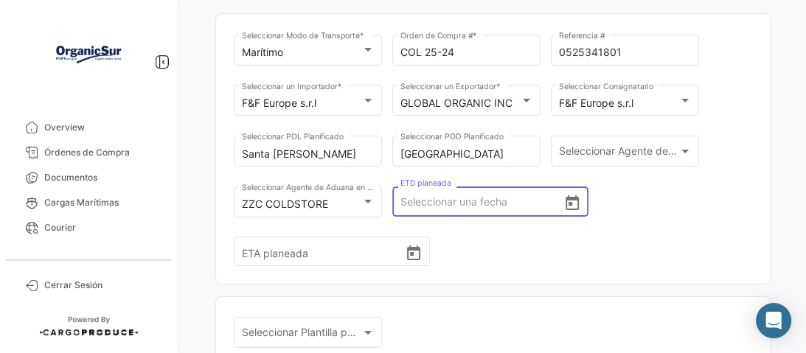
click at [426, 204] on input "ETD planeada" at bounding box center [481, 202] width 163 height 52
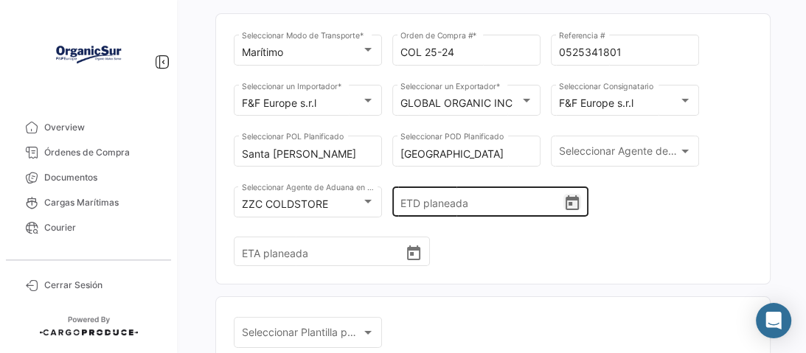
click at [566, 199] on icon "Open calendar" at bounding box center [572, 202] width 13 height 15
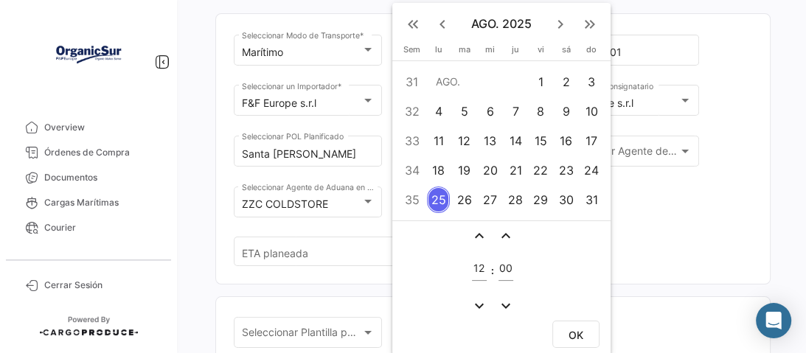
click at [545, 173] on div "22" at bounding box center [541, 170] width 23 height 27
click at [571, 333] on span "OK" at bounding box center [576, 335] width 15 height 13
type input "[DATE] 12:00"
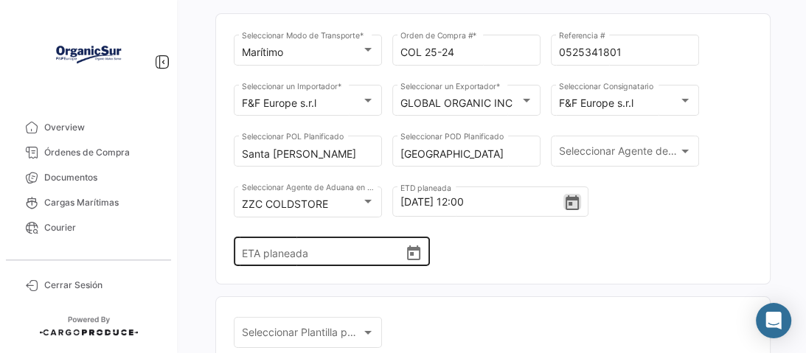
click at [405, 251] on icon "Open calendar" at bounding box center [414, 254] width 18 height 18
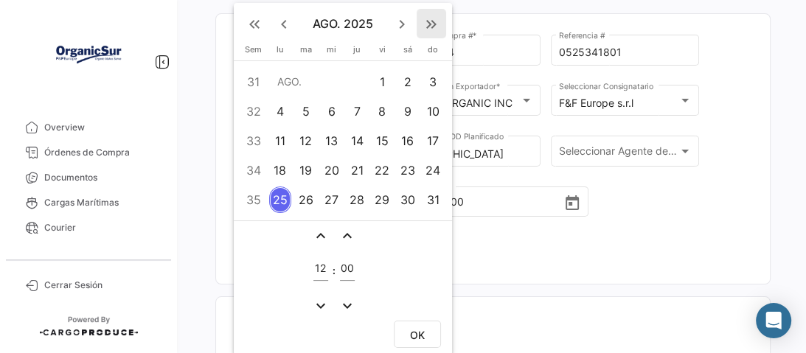
click at [428, 32] on mat-icon "keyboard_double_arrow_right" at bounding box center [432, 24] width 18 height 18
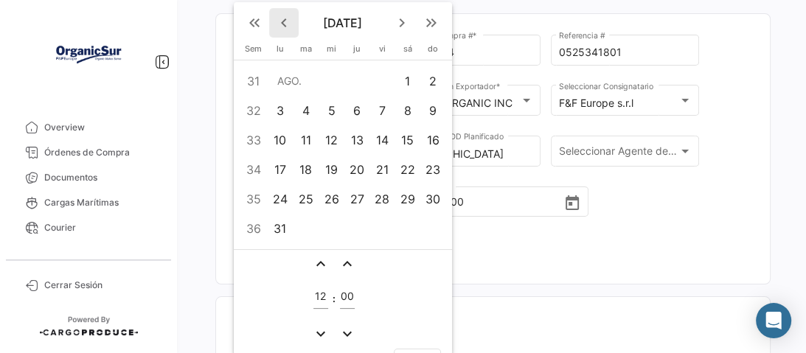
click at [281, 21] on mat-icon "keyboard_arrow_left" at bounding box center [284, 23] width 18 height 18
click at [255, 24] on mat-icon "keyboard_double_arrow_left" at bounding box center [255, 23] width 18 height 18
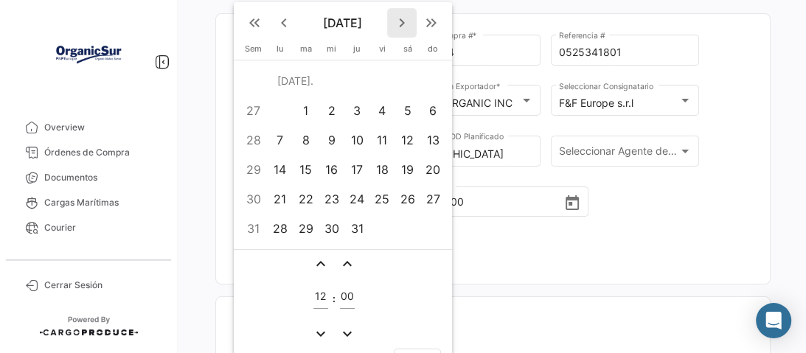
click at [400, 21] on mat-icon "keyboard_arrow_right" at bounding box center [402, 23] width 18 height 18
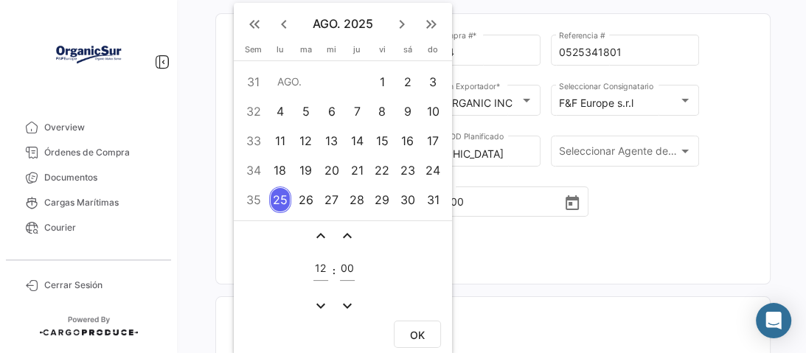
click at [400, 21] on mat-icon "keyboard_arrow_right" at bounding box center [402, 24] width 18 height 18
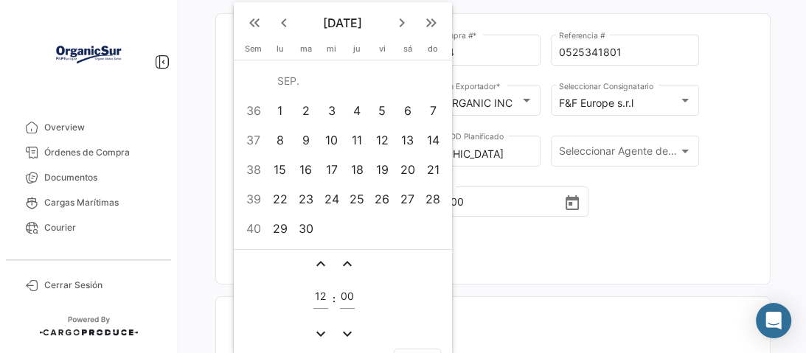
click at [299, 108] on div "2" at bounding box center [306, 110] width 24 height 27
click at [384, 112] on div "5" at bounding box center [382, 110] width 23 height 27
drag, startPoint x: 379, startPoint y: 9, endPoint x: 382, endPoint y: 18, distance: 9.3
click at [357, 0] on html "Overview Órdenes de Compra Documentos Cargas Marítimas Courier Cerrar Sesión ¿Q…" at bounding box center [403, 176] width 806 height 353
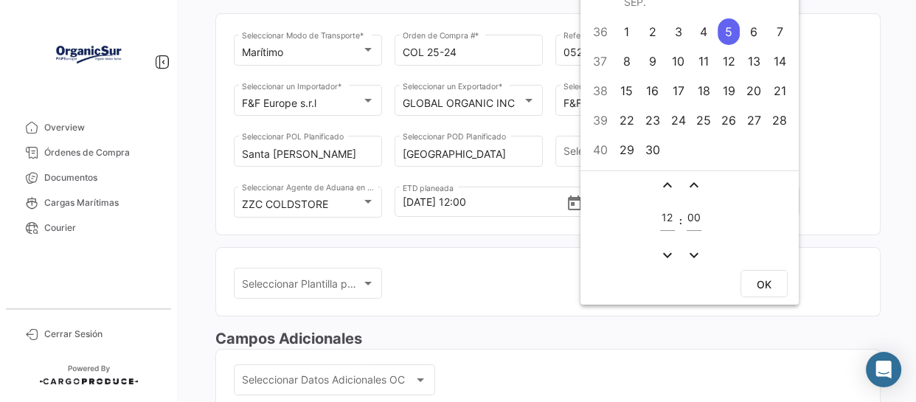
click at [768, 280] on span "OK" at bounding box center [764, 284] width 15 height 13
type input "[DATE] 12:00"
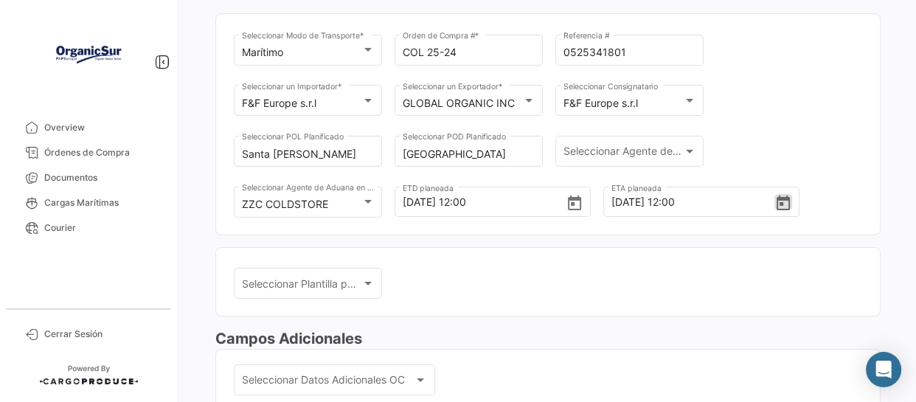
click at [603, 277] on div "Seleccionar Plantilla para Orden de Compra Seleccionar Plantilla para Orden de …" at bounding box center [548, 291] width 628 height 51
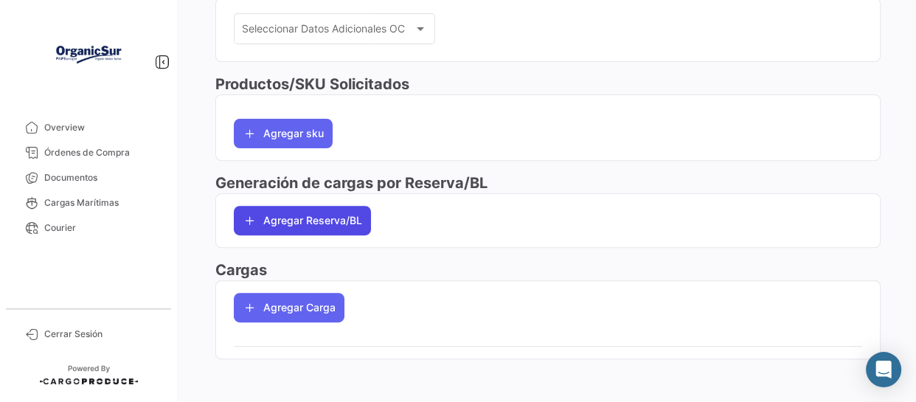
scroll to position [472, 0]
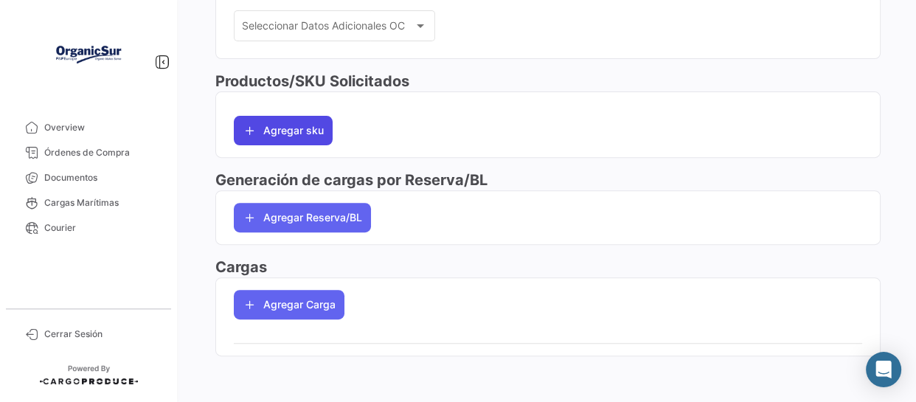
click at [308, 125] on button "Agregar sku" at bounding box center [283, 131] width 99 height 30
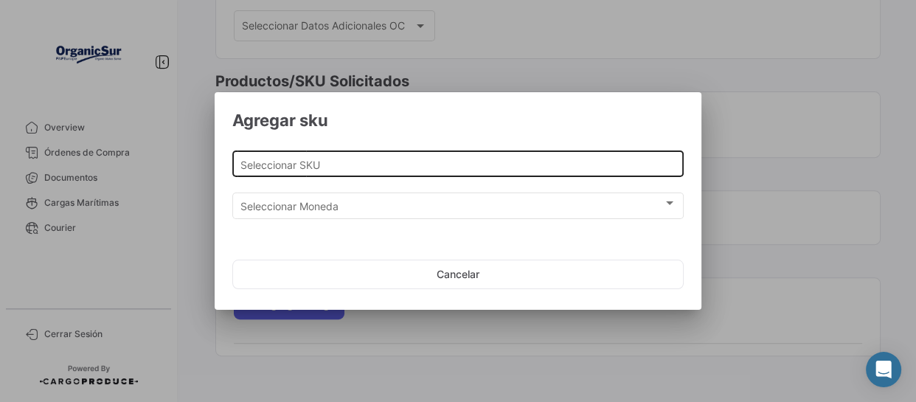
click at [339, 156] on div "Seleccionar SKU" at bounding box center [458, 162] width 436 height 29
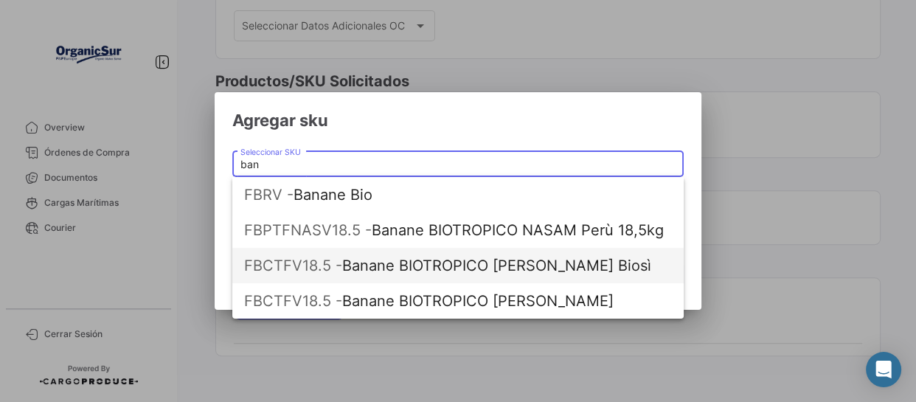
click at [497, 266] on span "FBCTFV18.5 - Banane BIOTROPICO [PERSON_NAME] Biosì" at bounding box center [458, 265] width 428 height 35
type input "Banane BIOTROPICO [PERSON_NAME] Biosì"
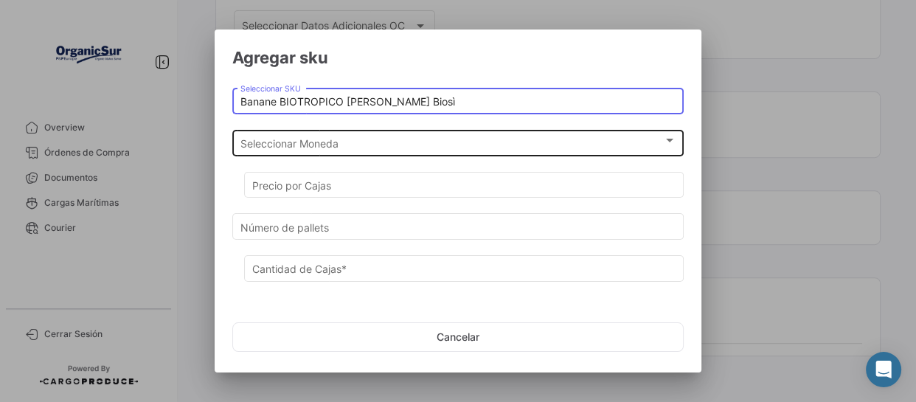
click at [318, 139] on span "Seleccionar Moneda" at bounding box center [451, 143] width 423 height 13
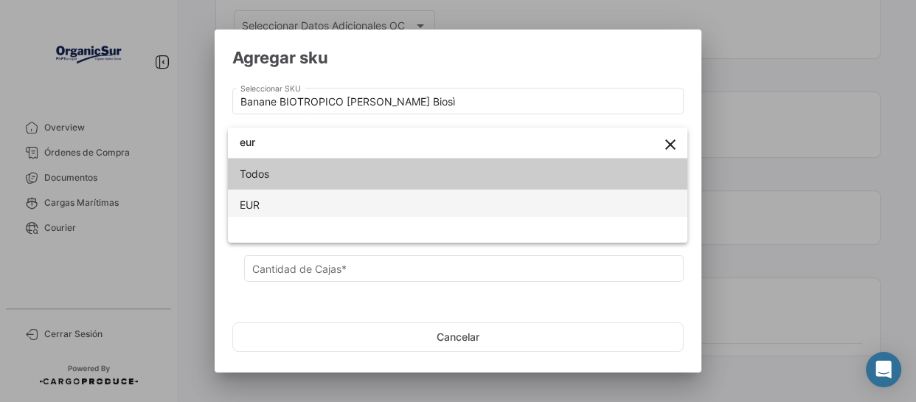
type input "eur"
click at [278, 206] on span "EUR" at bounding box center [458, 205] width 436 height 31
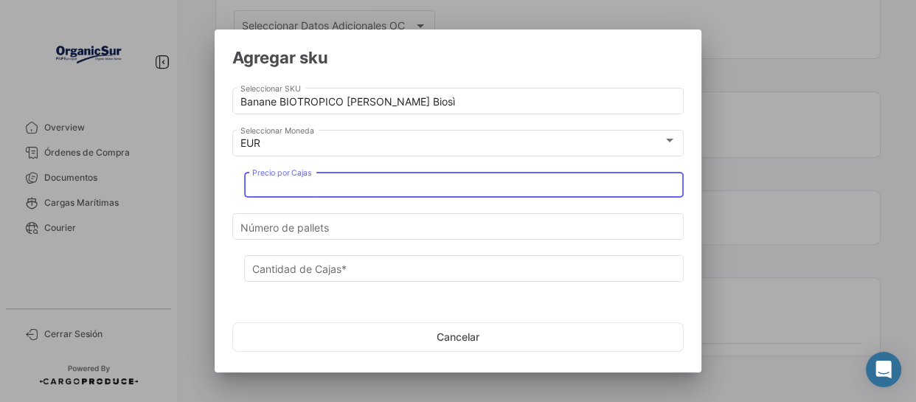
click at [301, 181] on input "Precio por Cajas" at bounding box center [464, 185] width 424 height 13
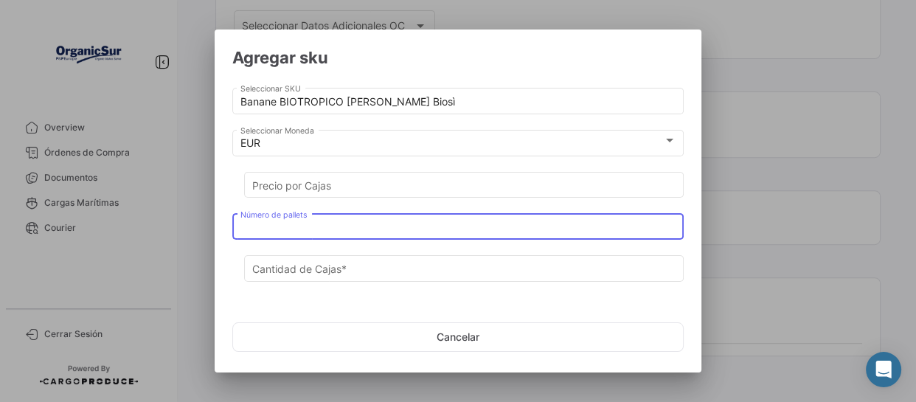
click at [319, 227] on input "Número de pallets" at bounding box center [458, 227] width 436 height 13
click at [292, 224] on input "Número de pallets" at bounding box center [458, 227] width 436 height 13
type input "1"
type input "54"
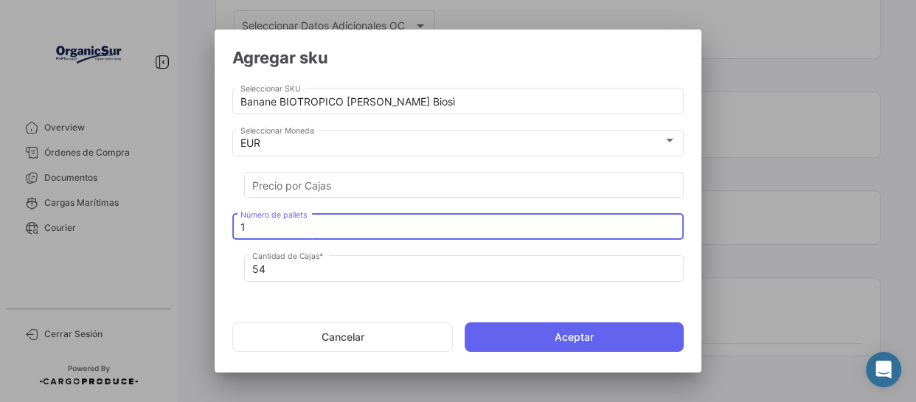
type input "17"
type input "918"
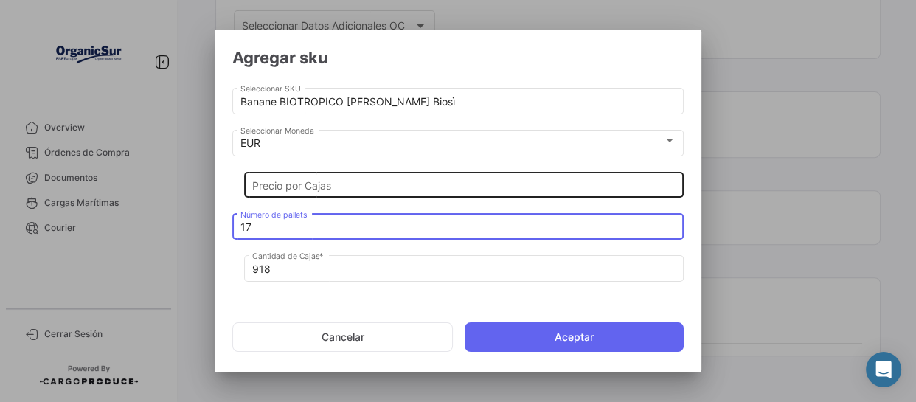
type input "17"
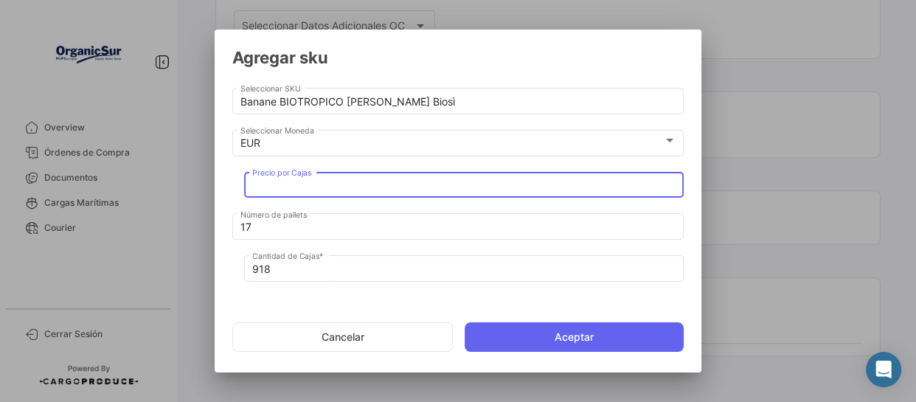
click at [319, 186] on input "Precio por Cajas" at bounding box center [464, 185] width 424 height 13
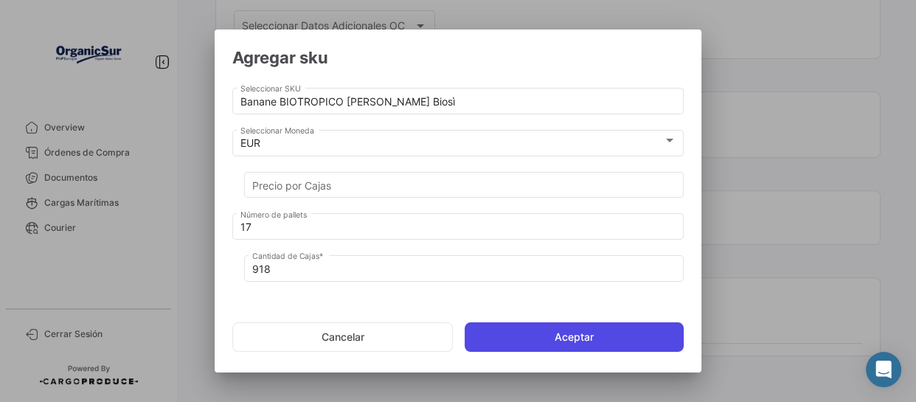
click at [592, 330] on button "Aceptar" at bounding box center [574, 337] width 219 height 30
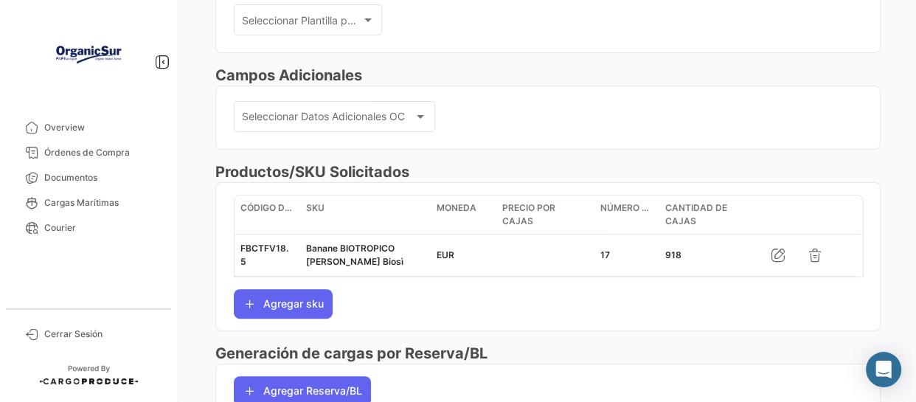
scroll to position [405, 0]
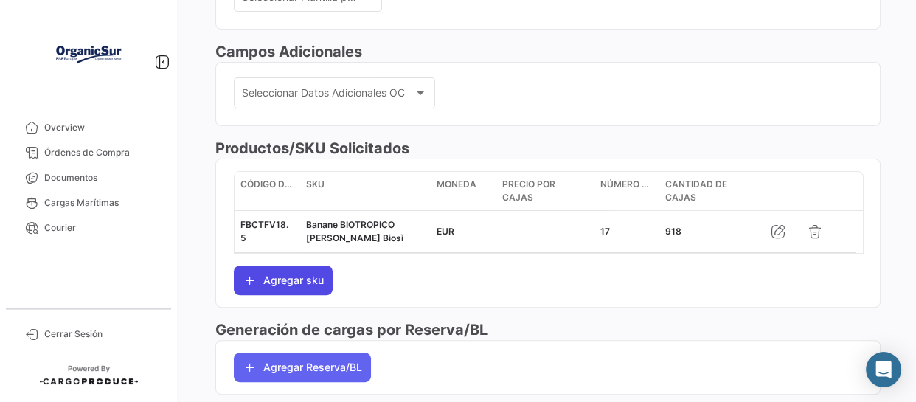
click at [290, 288] on button "Agregar sku" at bounding box center [283, 281] width 99 height 30
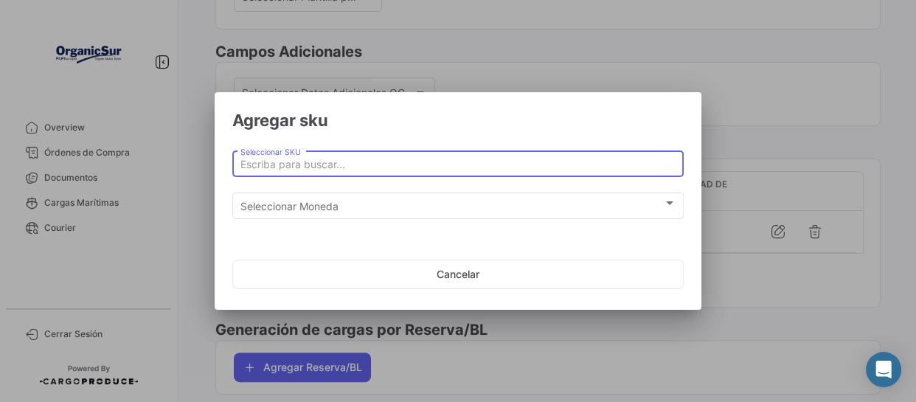
click at [295, 169] on input "Seleccionar SKU" at bounding box center [458, 165] width 436 height 13
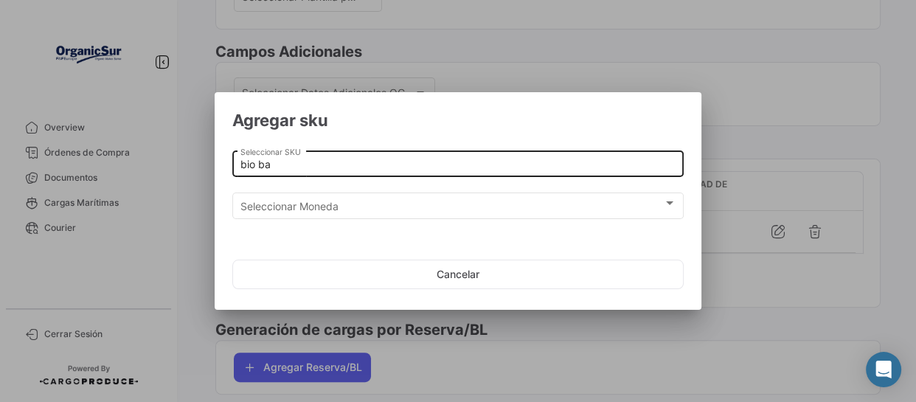
drag, startPoint x: 277, startPoint y: 157, endPoint x: 234, endPoint y: 159, distance: 43.6
click at [227, 158] on mat-dialog-content "bio ba Seleccionar SKU Seleccionar Moneda Seleccionar Moneda" at bounding box center [458, 183] width 487 height 95
click at [269, 161] on input "bio ba" at bounding box center [458, 165] width 436 height 13
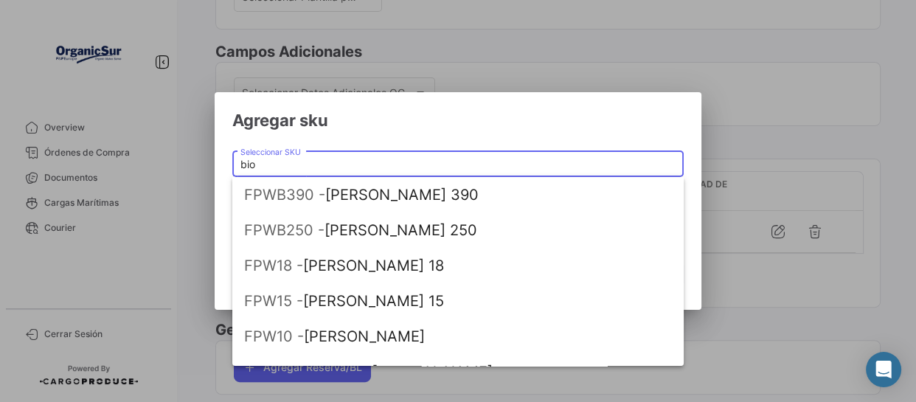
click at [240, 167] on input "bio" at bounding box center [458, 165] width 436 height 13
drag, startPoint x: 255, startPoint y: 159, endPoint x: 224, endPoint y: 159, distance: 31.0
click at [224, 159] on mat-dialog-content "bio Seleccionar SKU Seleccionar Moneda Seleccionar Moneda" at bounding box center [458, 183] width 487 height 95
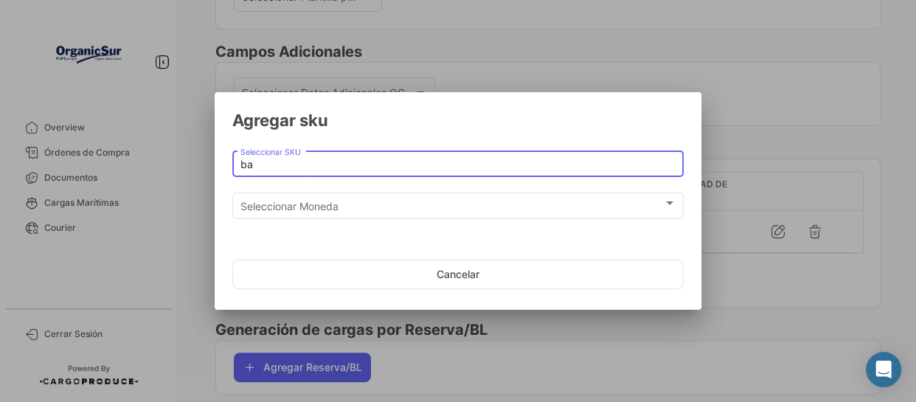
type input "b"
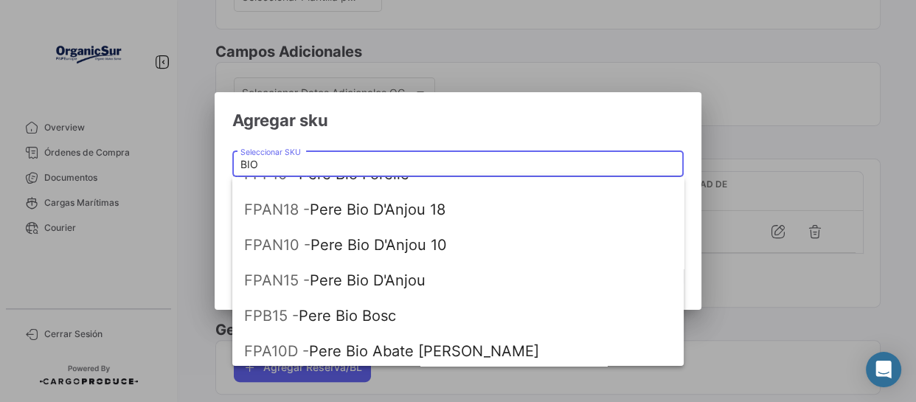
scroll to position [595, 0]
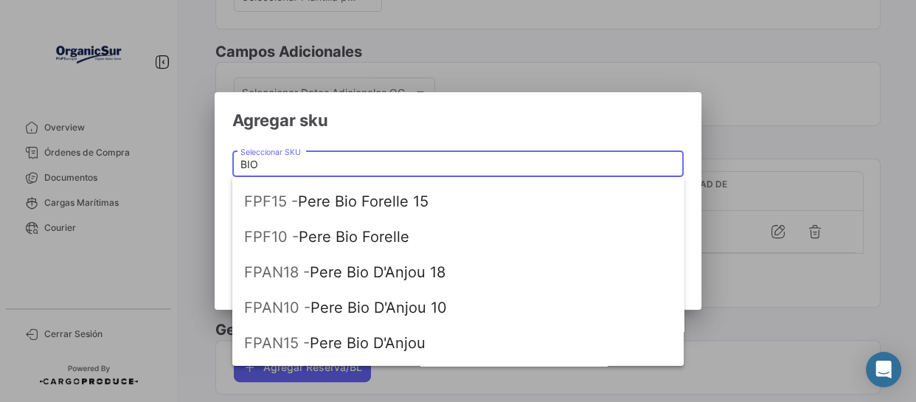
click at [252, 164] on input "BIO" at bounding box center [458, 165] width 436 height 13
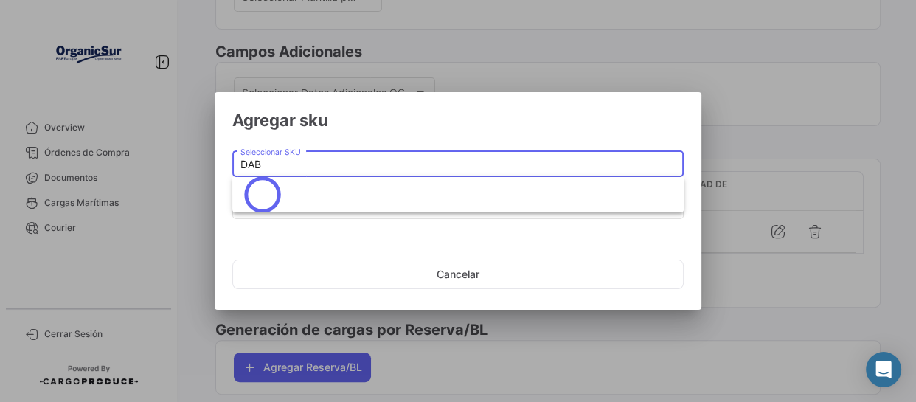
scroll to position [0, 0]
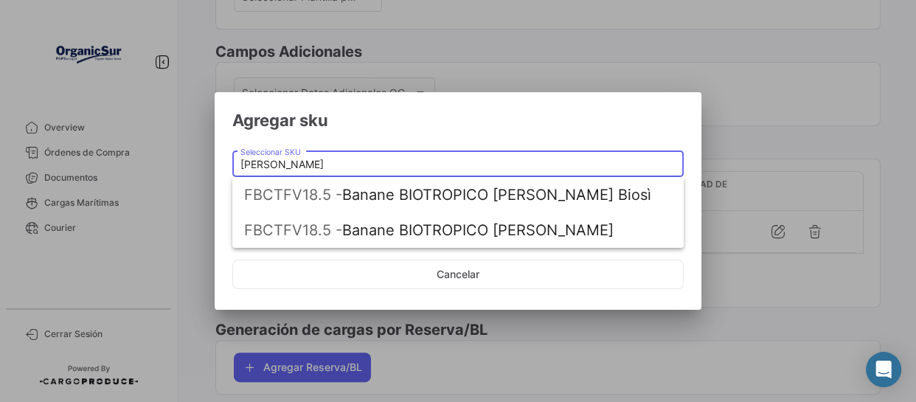
drag, startPoint x: 285, startPoint y: 164, endPoint x: 212, endPoint y: 164, distance: 72.3
click at [212, 164] on div "Agregar sku [PERSON_NAME] Seleccionar SKU Seleccionar Moneda Seleccionar Moneda…" at bounding box center [458, 201] width 916 height 402
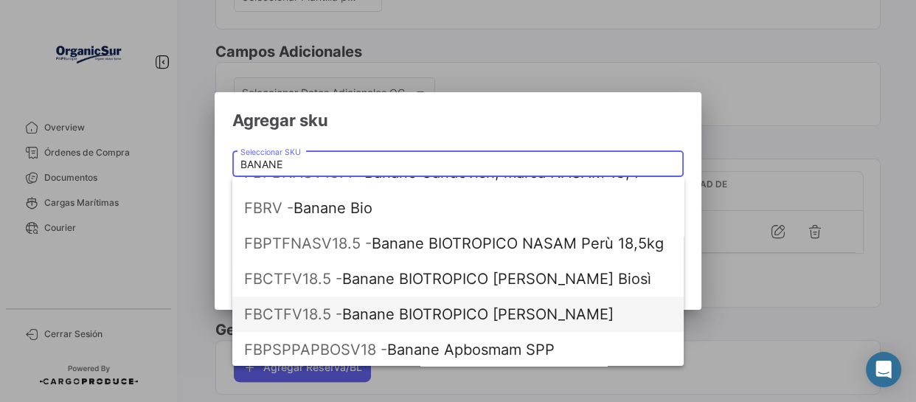
scroll to position [133, 0]
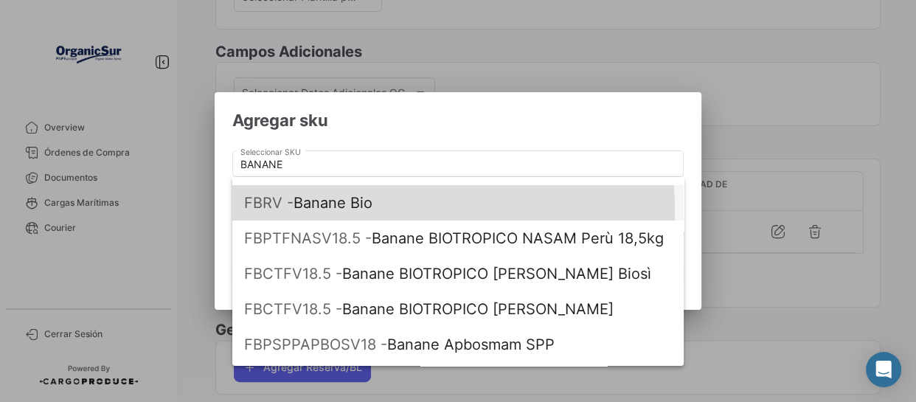
click at [375, 208] on span "FBRV - Banane Bio" at bounding box center [458, 202] width 428 height 35
type input "Banane Bio"
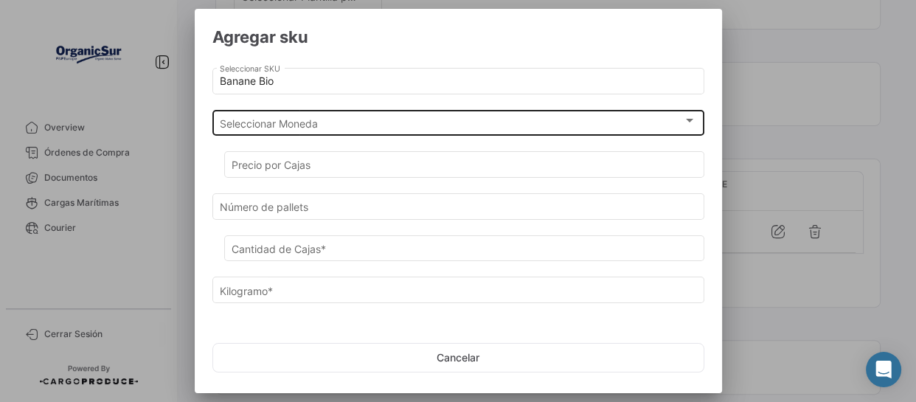
click at [331, 131] on div "Seleccionar Moneda Seleccionar Moneda" at bounding box center [458, 121] width 476 height 29
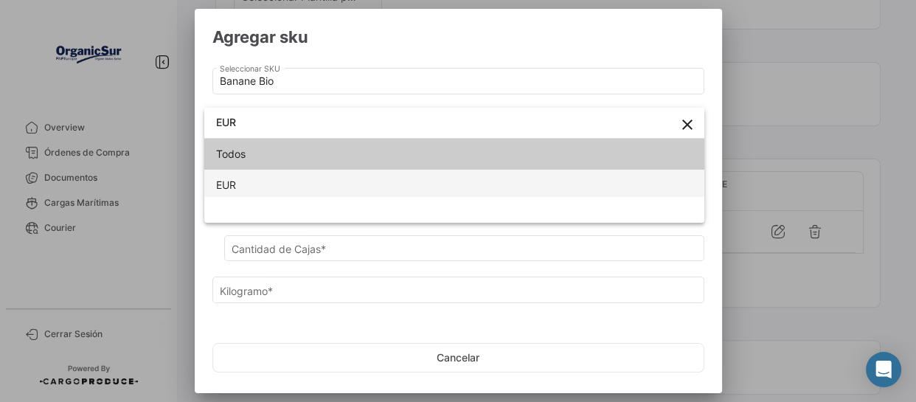
type input "EUR"
click at [269, 187] on span "EUR" at bounding box center [454, 185] width 476 height 31
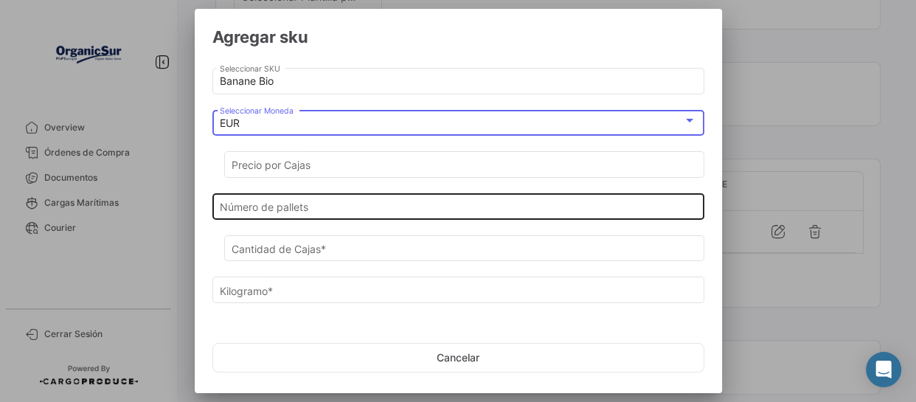
click at [280, 201] on input "Número de pallets" at bounding box center [458, 207] width 476 height 13
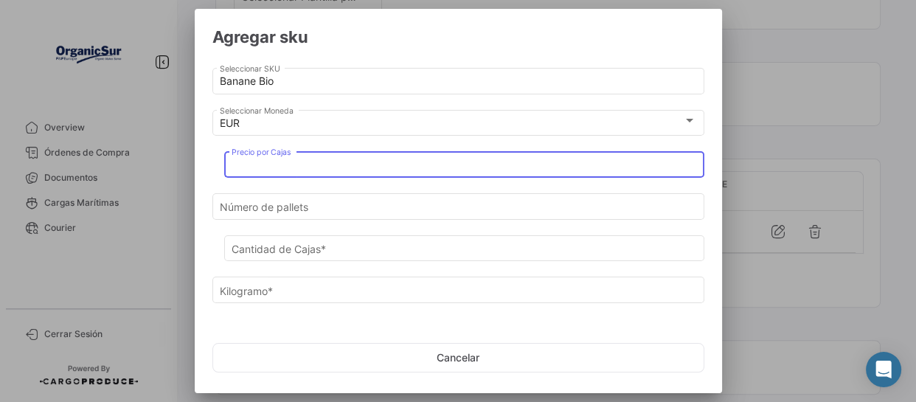
click at [305, 165] on input "Precio por Cajas" at bounding box center [464, 165] width 465 height 13
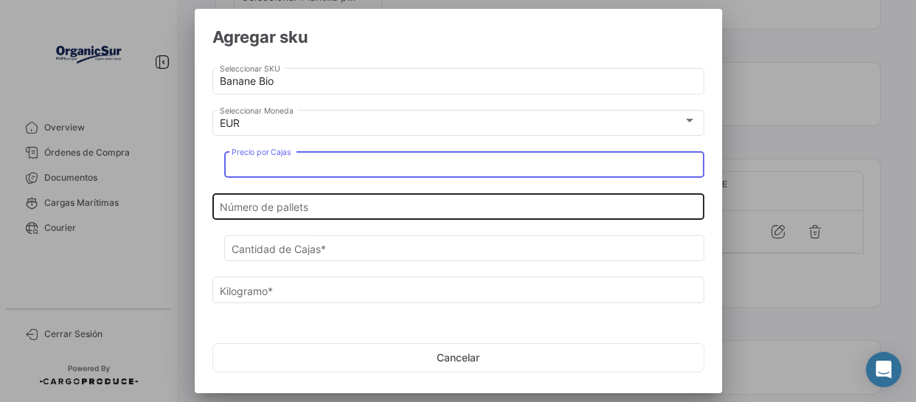
click at [285, 208] on input "Número de pallets" at bounding box center [458, 207] width 476 height 13
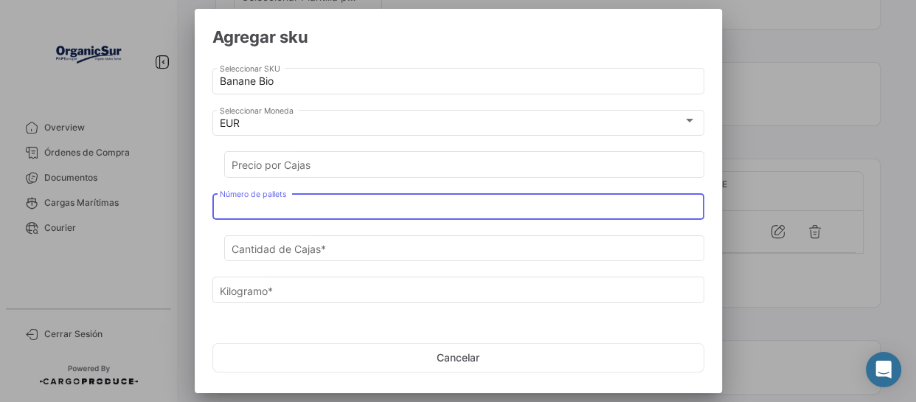
click at [249, 208] on input "Número de pallets" at bounding box center [458, 207] width 476 height 13
type input "4"
type input "216"
type input "3888"
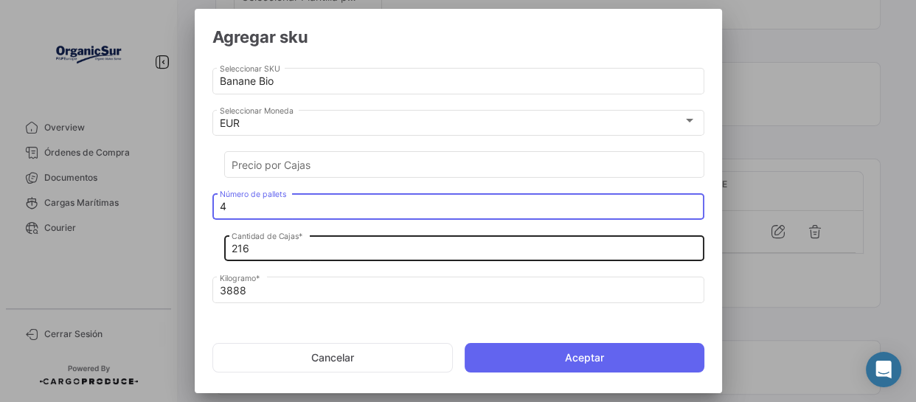
type input "4"
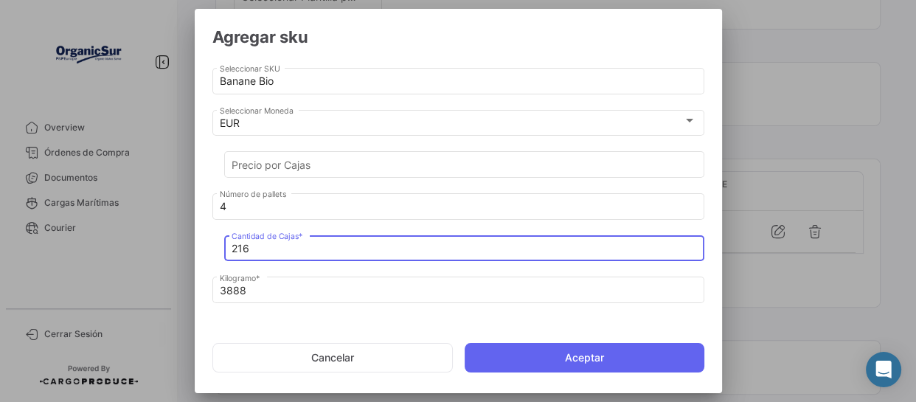
click at [243, 246] on input "216" at bounding box center [464, 249] width 465 height 13
drag, startPoint x: 243, startPoint y: 246, endPoint x: 249, endPoint y: 252, distance: 7.8
click at [243, 246] on input "216" at bounding box center [464, 249] width 465 height 13
click at [237, 250] on input "216" at bounding box center [464, 249] width 465 height 13
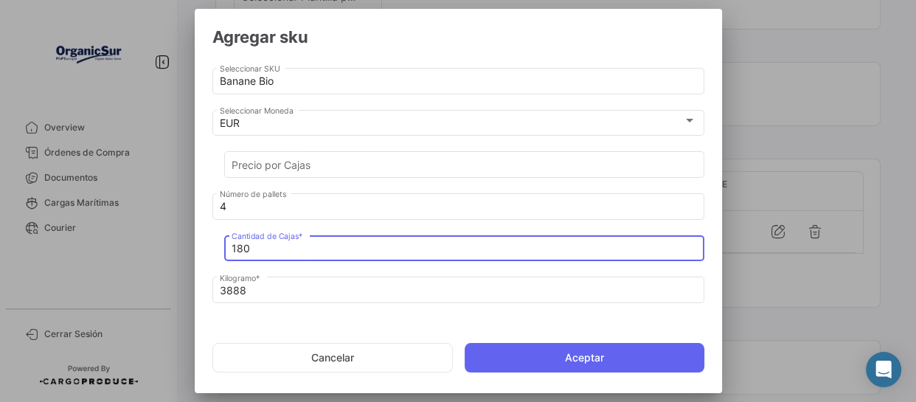
type input "180"
drag, startPoint x: 421, startPoint y: 266, endPoint x: 385, endPoint y: 264, distance: 36.2
click at [420, 265] on div "180 Cantidad [PERSON_NAME] *" at bounding box center [464, 253] width 480 height 37
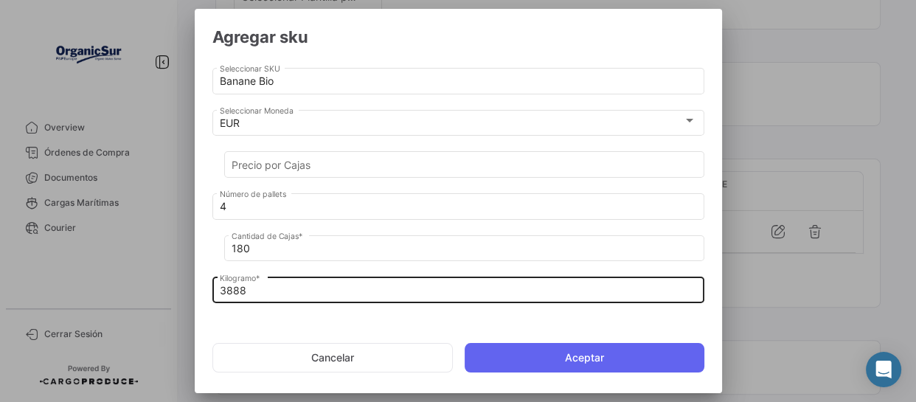
click at [242, 293] on input "3888" at bounding box center [458, 291] width 476 height 13
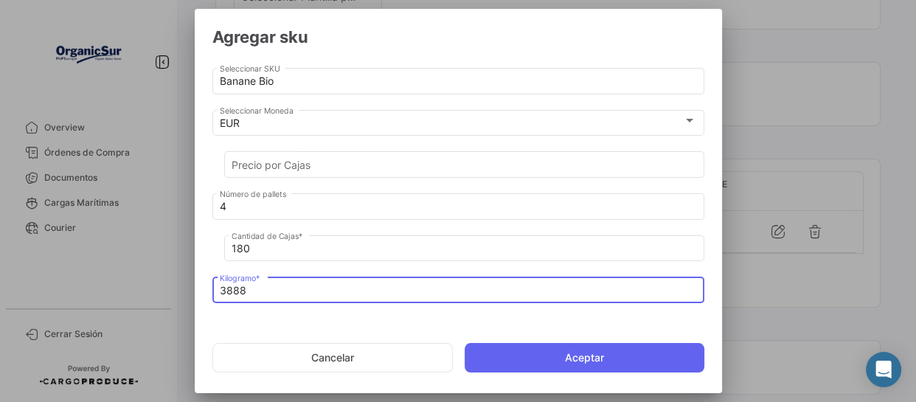
click at [229, 292] on input "3888" at bounding box center [458, 291] width 476 height 13
paste input ".330000"
click at [224, 290] on input "3.3300" at bounding box center [458, 291] width 476 height 13
click at [254, 288] on input "33300" at bounding box center [458, 291] width 476 height 13
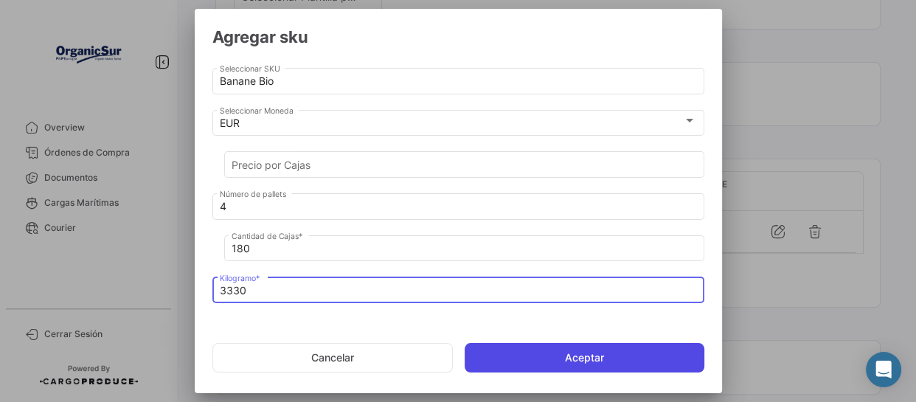
type input "3330"
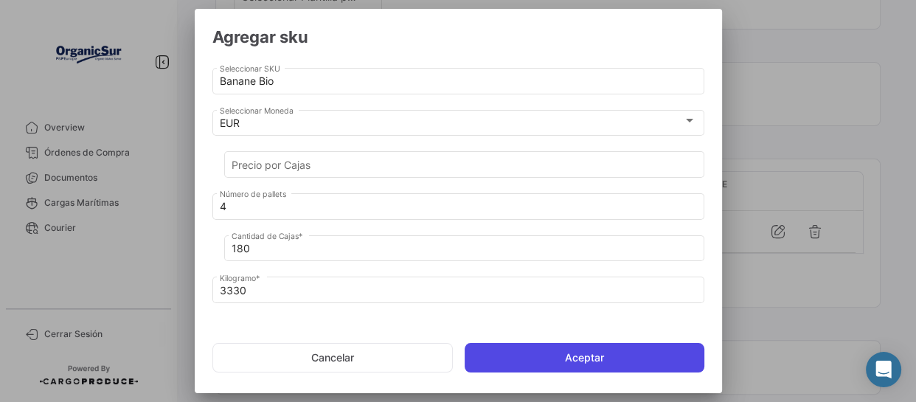
click at [527, 352] on button "Aceptar" at bounding box center [585, 358] width 240 height 30
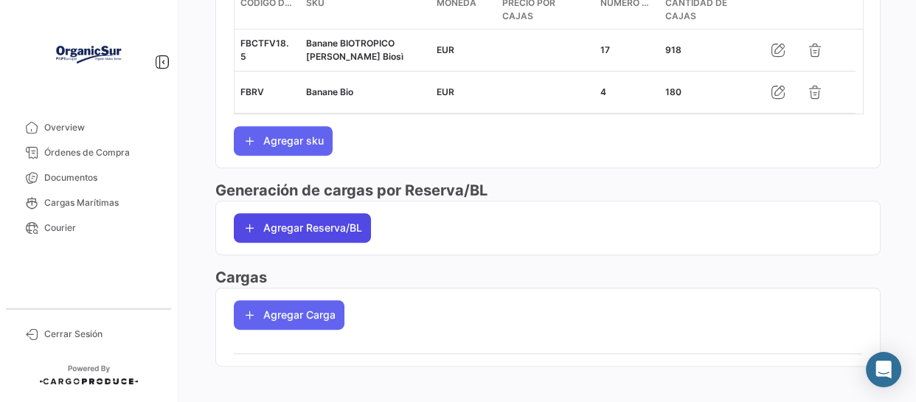
scroll to position [596, 0]
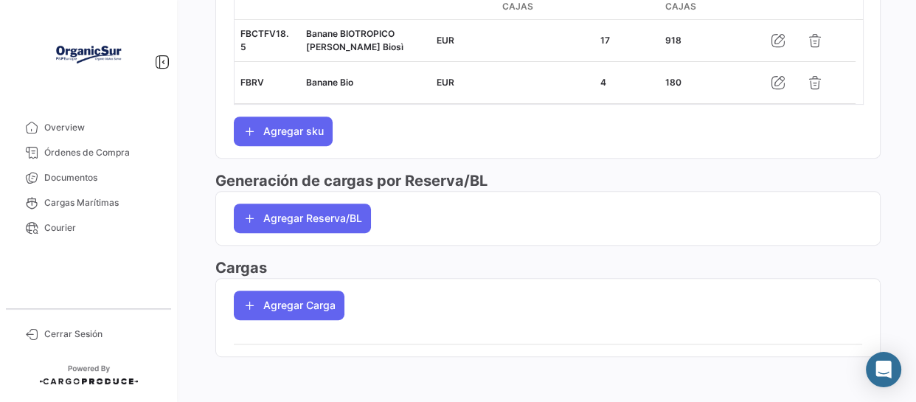
click at [243, 324] on app-po-load-list "Agregar Carga" at bounding box center [289, 305] width 146 height 53
click at [268, 311] on button "Agregar Carga" at bounding box center [289, 306] width 111 height 30
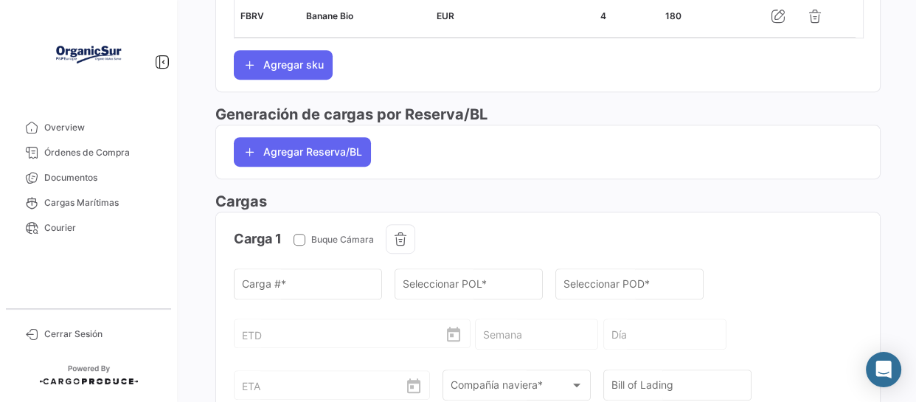
scroll to position [663, 0]
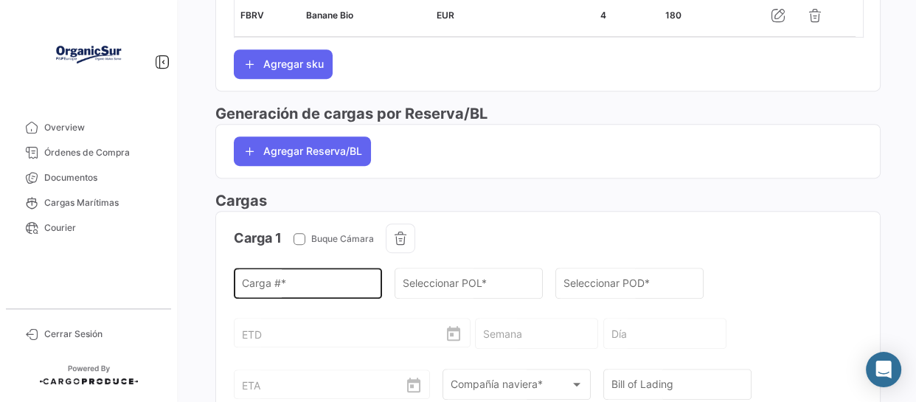
click at [288, 277] on div "Carga # *" at bounding box center [308, 282] width 133 height 34
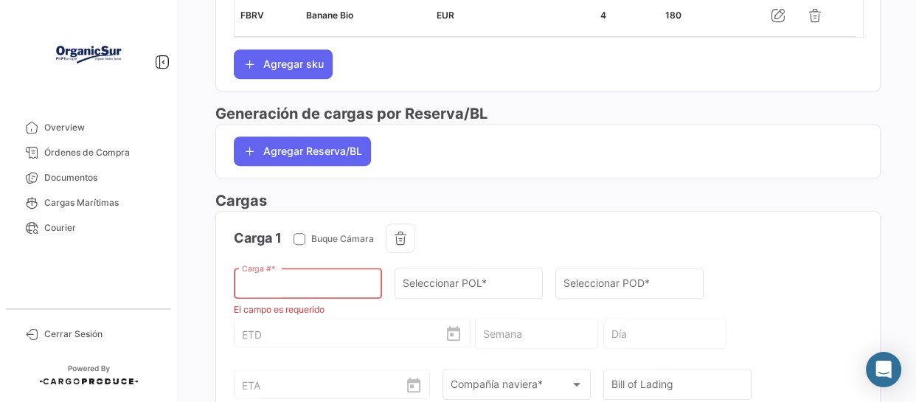
paste input "SGNV116SMR507011"
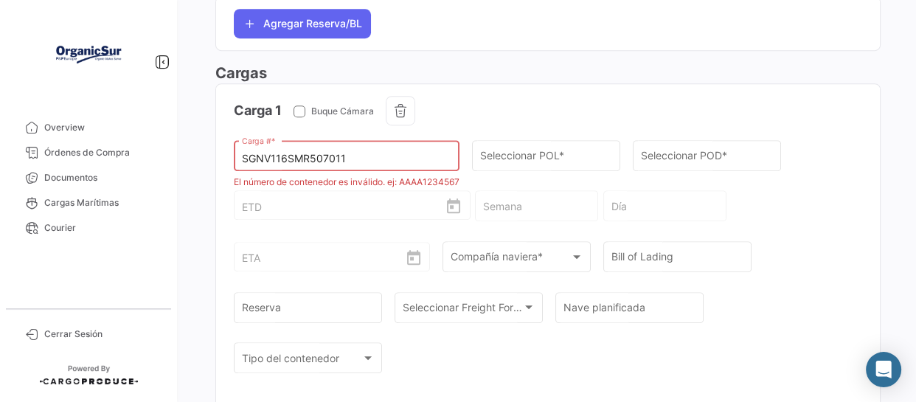
scroll to position [797, 0]
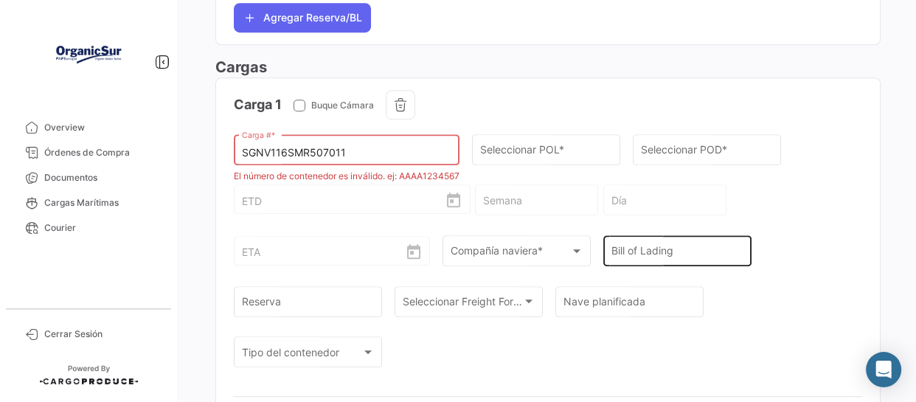
type input "SGNV116SMR507011"
click at [625, 240] on div "Bill of Lading" at bounding box center [677, 249] width 133 height 34
click at [611, 251] on input "Bill of Lading" at bounding box center [677, 254] width 133 height 13
paste input "SGNV116SMR507011"
type input "SGNV116SMR507011"
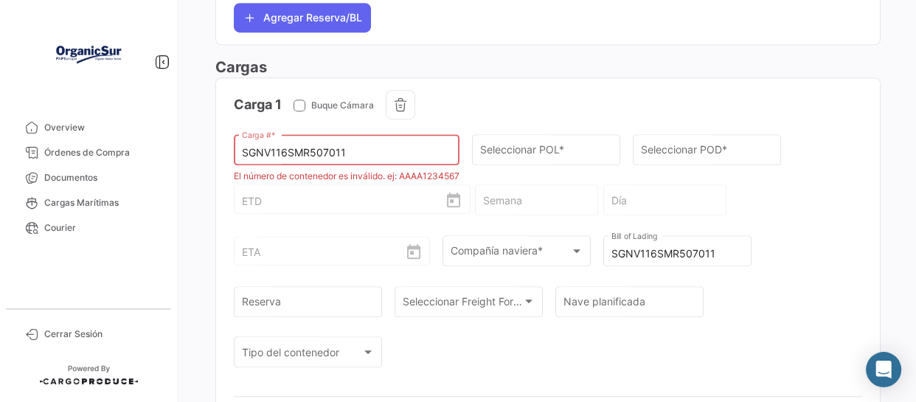
drag, startPoint x: 347, startPoint y: 149, endPoint x: 223, endPoint y: 148, distance: 123.2
click at [223, 148] on app-po-load-list "Carga 1 Buque Cámara SGNV116SMR507011 Carga # * El número de contenedor es invá…" at bounding box center [548, 264] width 664 height 372
paste input "TEMU 937081-9"
click at [280, 148] on input "TEMU 937081-9" at bounding box center [347, 153] width 210 height 13
click at [309, 148] on input "TEMU937081-9" at bounding box center [347, 153] width 210 height 13
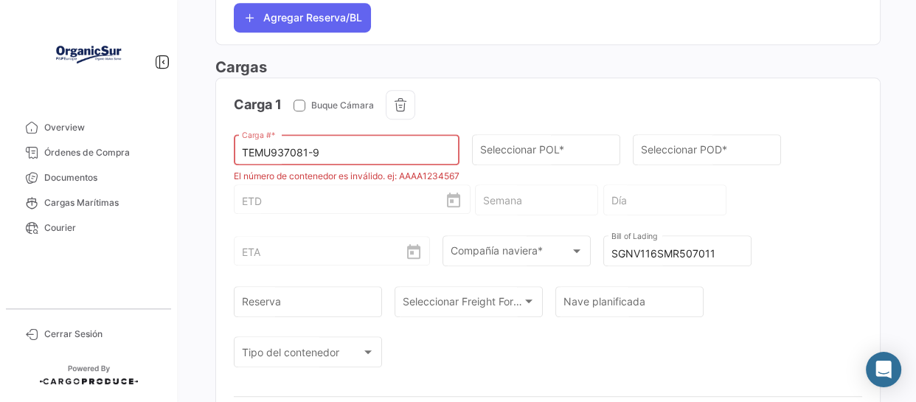
click at [311, 148] on input "TEMU937081-9" at bounding box center [347, 153] width 210 height 13
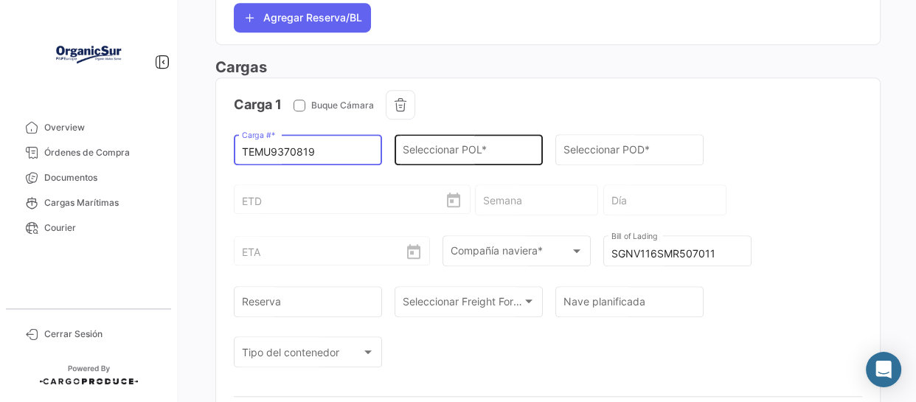
type input "TEMU9370819"
click at [485, 141] on div "Seleccionar POL *" at bounding box center [469, 148] width 133 height 34
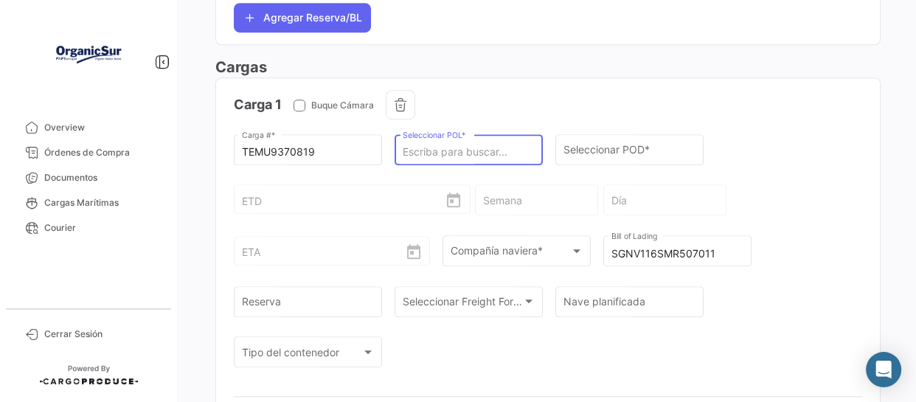
click at [470, 152] on input "Seleccionar POL *" at bounding box center [469, 152] width 133 height 13
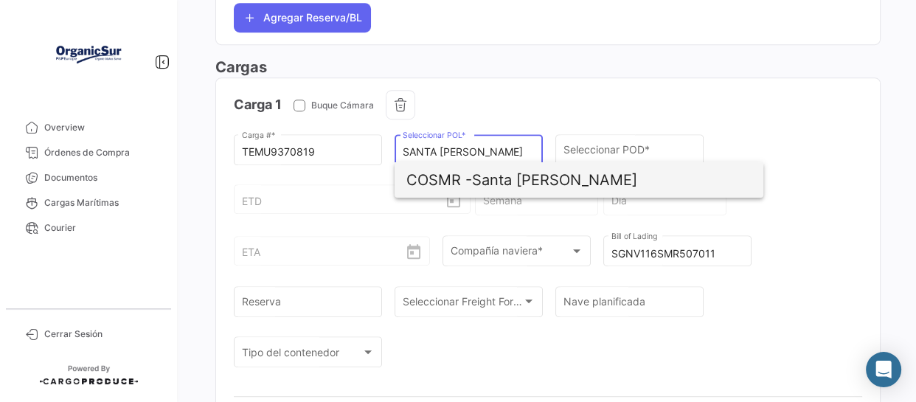
click at [509, 175] on span "COSMR - [GEOGRAPHIC_DATA][PERSON_NAME]" at bounding box center [578, 179] width 345 height 35
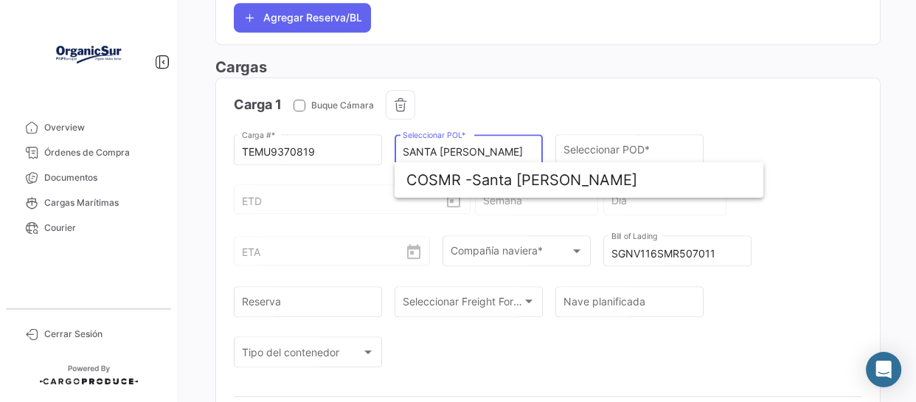
type input "Santa [PERSON_NAME]"
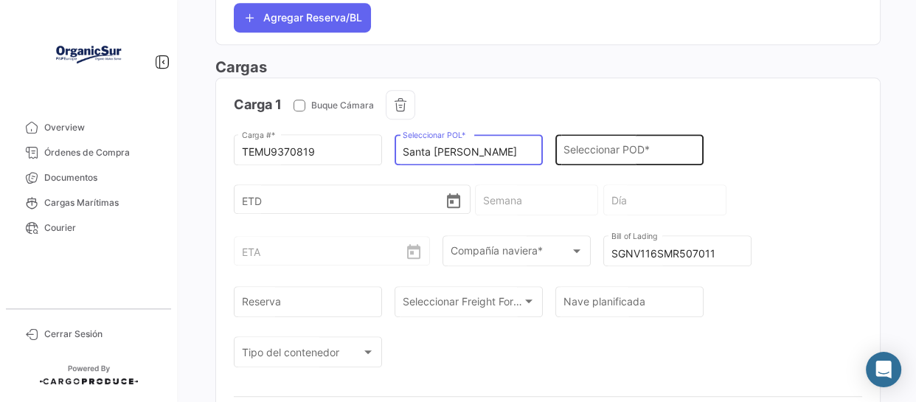
click at [606, 146] on input "Seleccionar POD *" at bounding box center [629, 152] width 133 height 13
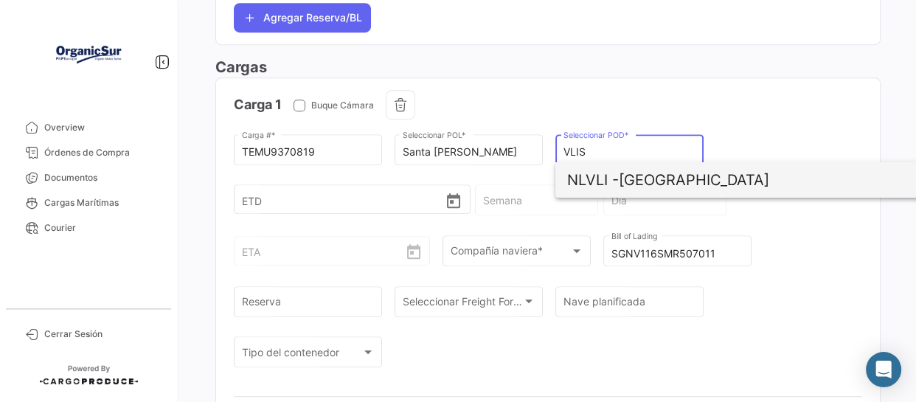
click at [616, 190] on span "NLVLI - [GEOGRAPHIC_DATA]" at bounding box center [739, 179] width 345 height 35
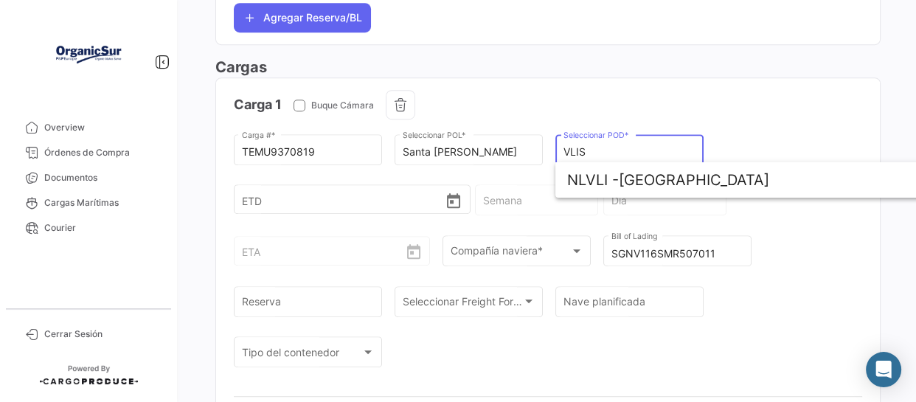
type input "[GEOGRAPHIC_DATA]"
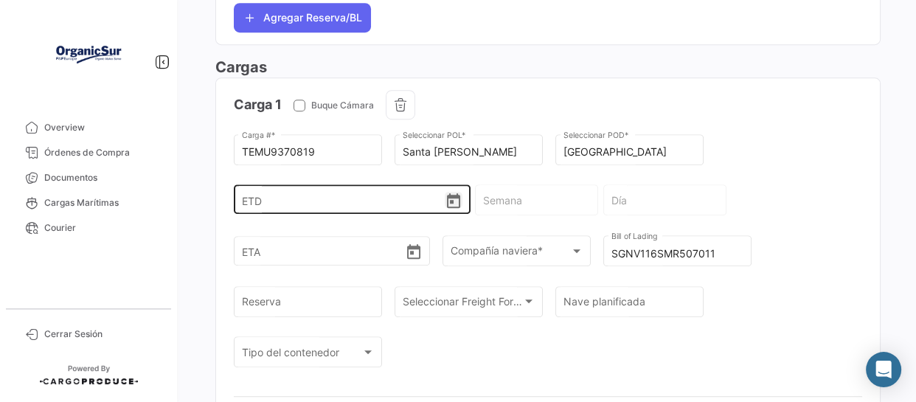
click at [446, 196] on icon "Open calendar" at bounding box center [454, 201] width 18 height 18
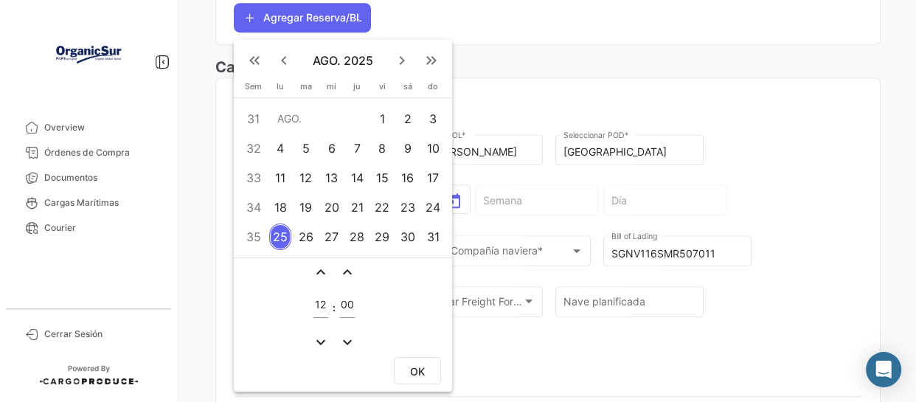
drag, startPoint x: 383, startPoint y: 208, endPoint x: 398, endPoint y: 221, distance: 19.9
click at [384, 208] on div "22" at bounding box center [382, 207] width 23 height 27
click at [423, 57] on mat-icon "keyboard_double_arrow_right" at bounding box center [432, 61] width 18 height 18
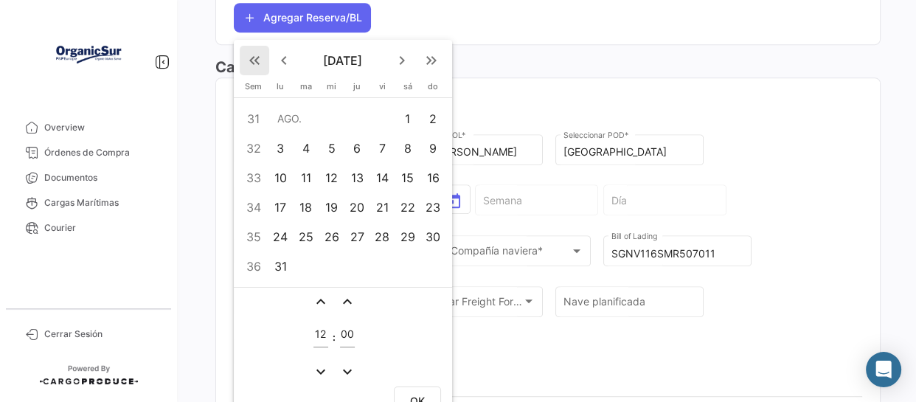
click at [246, 58] on mat-icon "keyboard_double_arrow_left" at bounding box center [255, 61] width 18 height 18
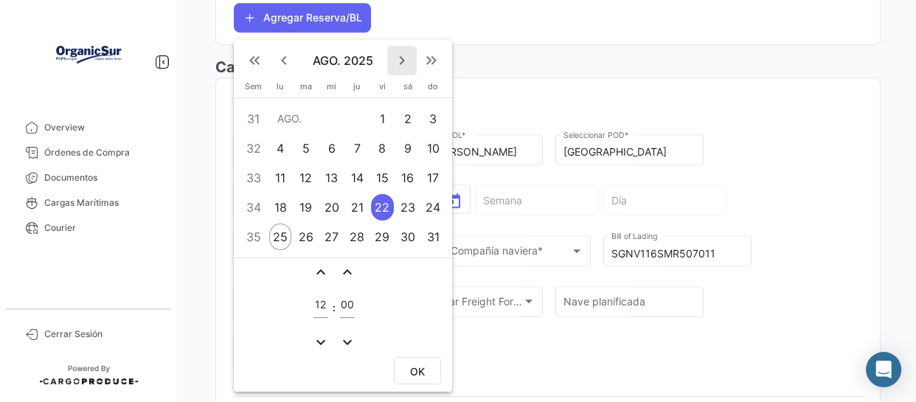
click at [403, 54] on mat-icon "keyboard_arrow_right" at bounding box center [402, 61] width 18 height 18
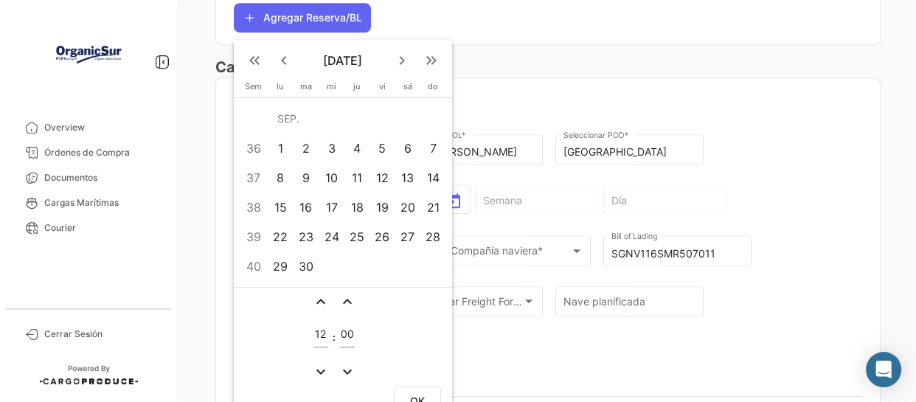
click at [379, 148] on div "5" at bounding box center [382, 148] width 23 height 27
drag, startPoint x: 728, startPoint y: 193, endPoint x: 715, endPoint y: 193, distance: 12.5
click at [727, 193] on div at bounding box center [458, 201] width 916 height 402
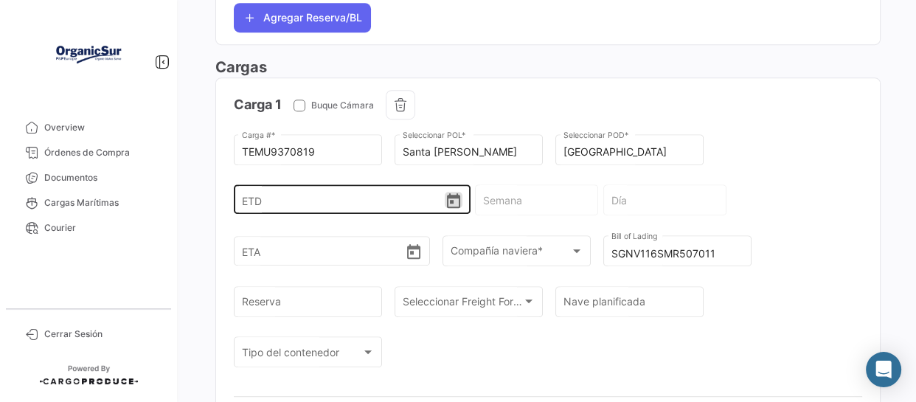
click at [447, 193] on icon "Open calendar" at bounding box center [453, 200] width 13 height 15
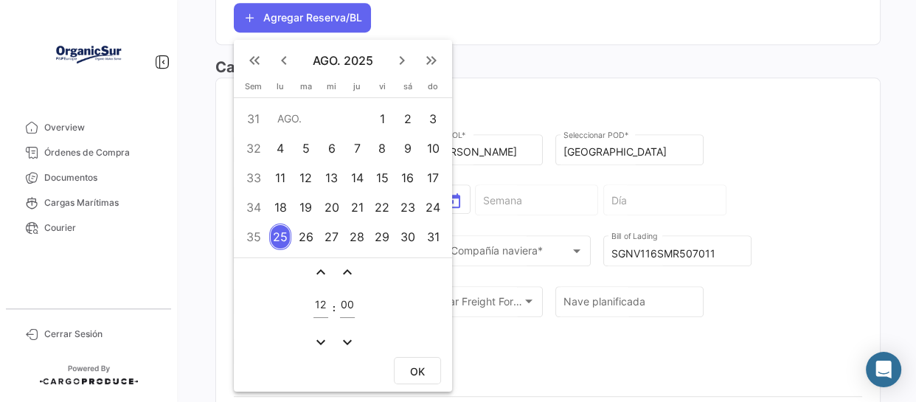
click at [385, 207] on div "22" at bounding box center [382, 207] width 23 height 27
click at [428, 353] on button "OK" at bounding box center [417, 370] width 47 height 27
type input "[DATE] 12:00"
type input "34 - 2025"
type input "Viernes"
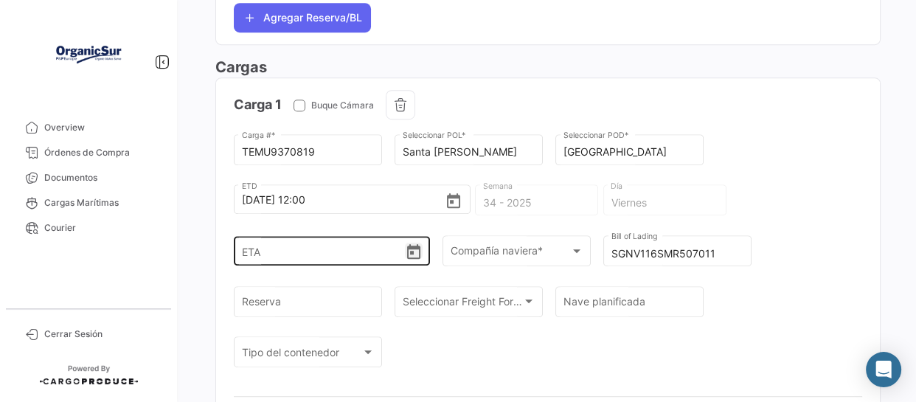
click at [405, 251] on icon "Open calendar" at bounding box center [414, 252] width 18 height 18
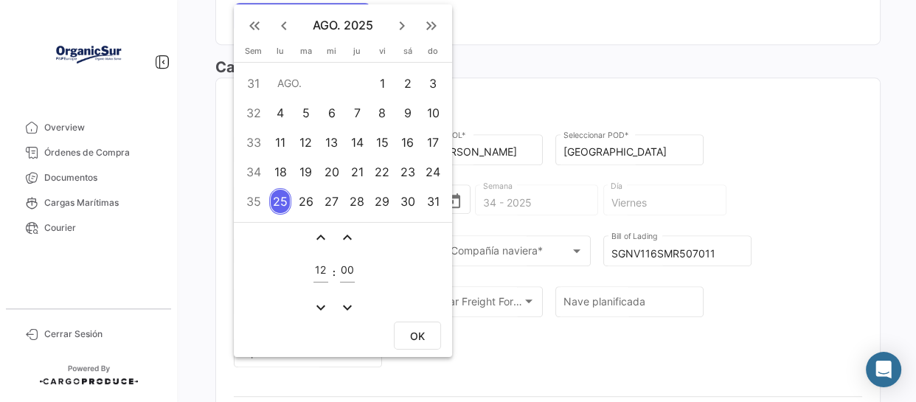
click at [402, 27] on mat-icon "keyboard_arrow_right" at bounding box center [402, 26] width 18 height 18
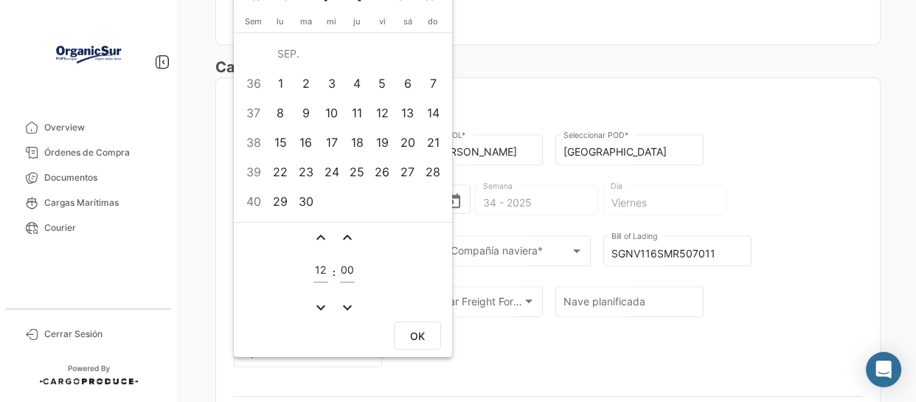
drag, startPoint x: 384, startPoint y: 93, endPoint x: 390, endPoint y: 108, distance: 16.9
click at [385, 93] on div "5" at bounding box center [382, 83] width 23 height 27
click at [415, 331] on span "OK" at bounding box center [417, 336] width 15 height 13
type input "[DATE] 12:00"
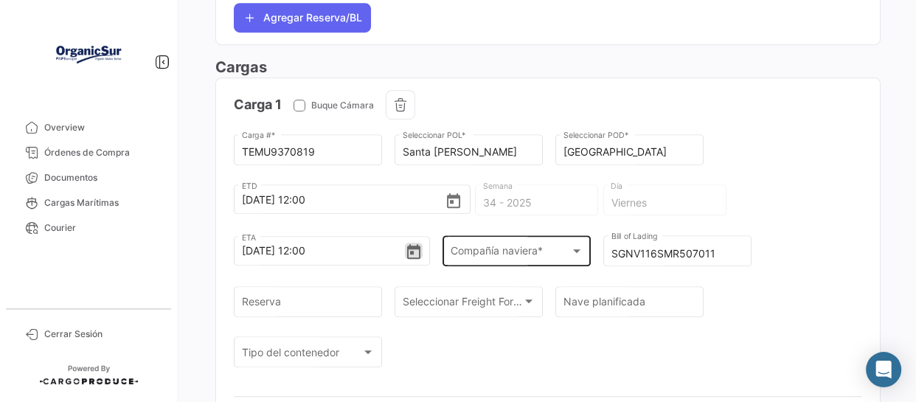
click at [506, 249] on span "Compañía naviera *" at bounding box center [510, 254] width 119 height 13
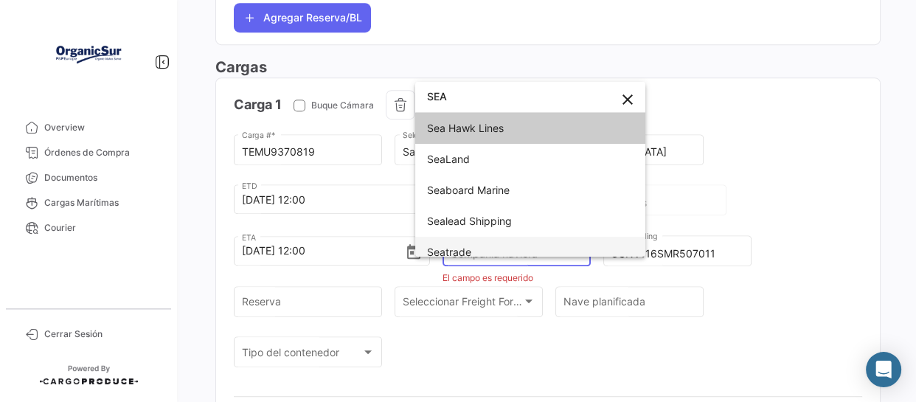
type input "SEA"
click at [452, 246] on span "Seatrade" at bounding box center [449, 252] width 44 height 13
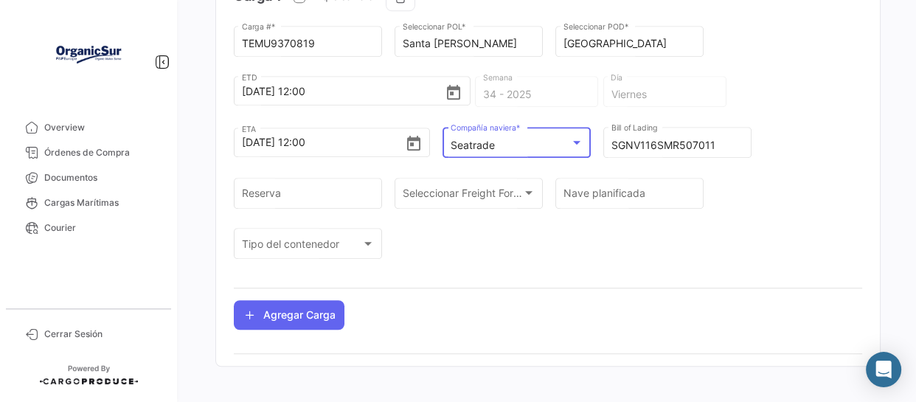
scroll to position [915, 0]
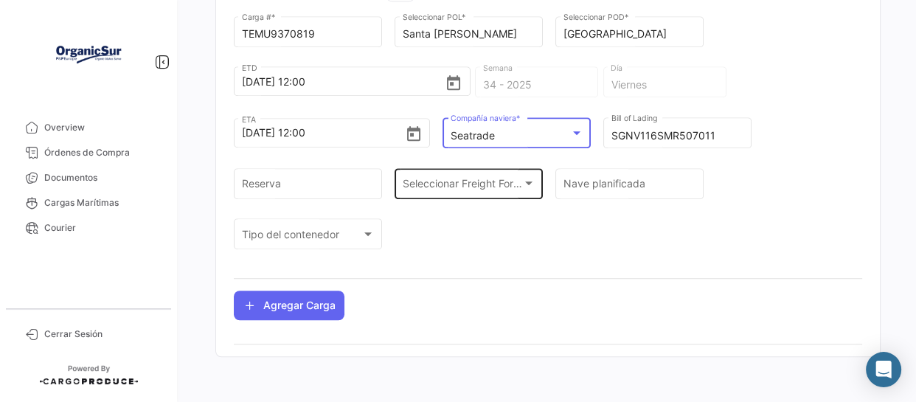
click at [495, 184] on span "Seleccionar Freight Forwarder" at bounding box center [462, 186] width 119 height 13
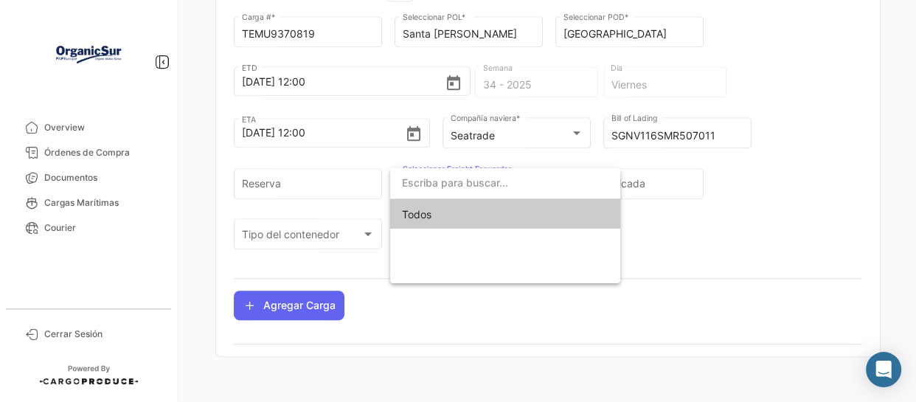
click at [495, 184] on input "dropdown search" at bounding box center [505, 182] width 230 height 31
click at [300, 185] on div at bounding box center [458, 201] width 916 height 402
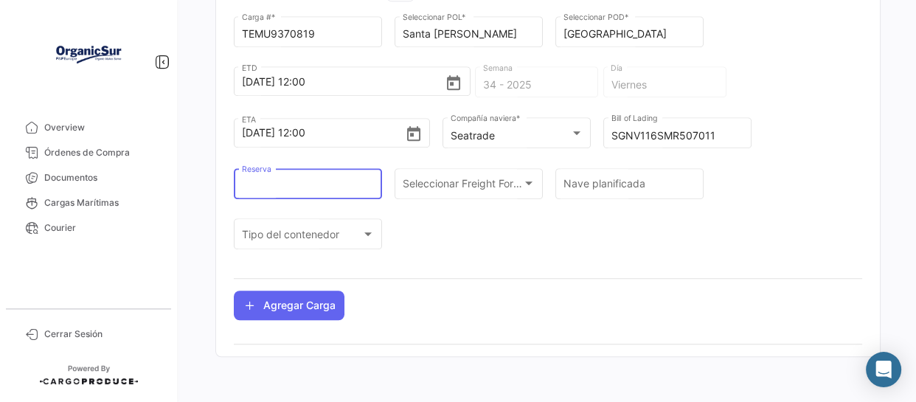
click at [299, 183] on input "Reserva" at bounding box center [308, 186] width 133 height 13
paste input "SMR210044158"
type input "SMR210044158"
click at [497, 180] on span "Seleccionar Freight Forwarder" at bounding box center [462, 186] width 119 height 13
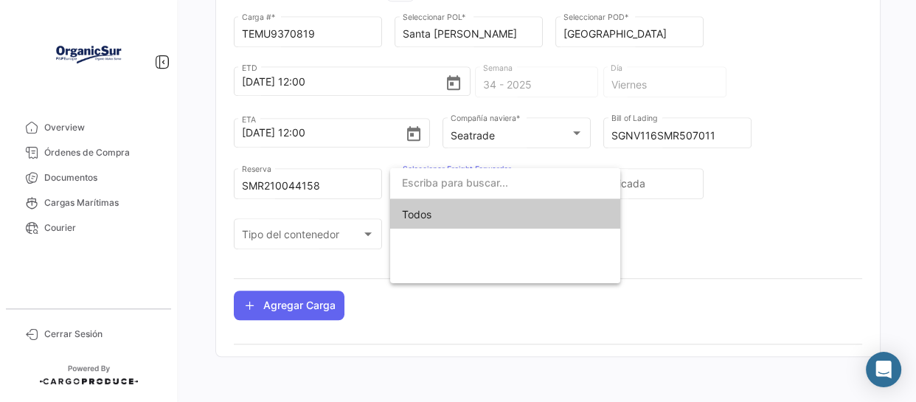
drag, startPoint x: 499, startPoint y: 178, endPoint x: 535, endPoint y: 180, distance: 36.2
click at [500, 178] on input "dropdown search" at bounding box center [505, 182] width 230 height 31
click at [675, 178] on div at bounding box center [458, 201] width 916 height 402
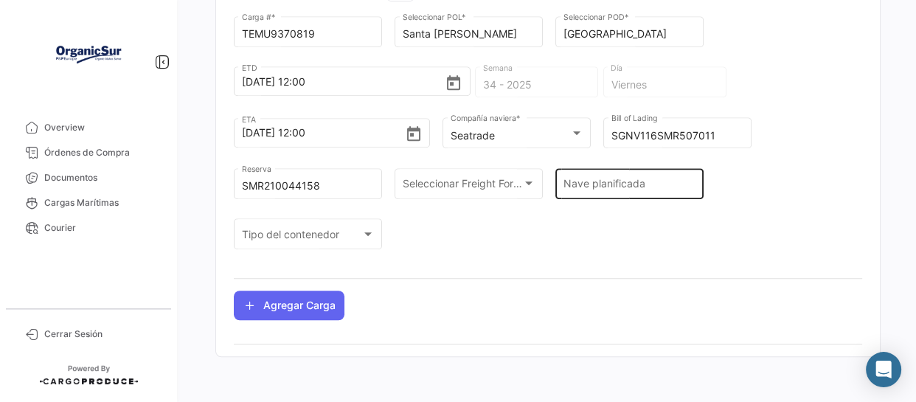
click at [646, 176] on div "Nave planificada" at bounding box center [629, 182] width 133 height 34
paste input "BALTIC KLIPPER AC25034"
type input "BALTIC KLIPPER AC25034"
click at [533, 223] on div "TEMU9370819 Carga # * Santa [PERSON_NAME] Seleccionar POL * Vlissingen Seleccio…" at bounding box center [548, 139] width 628 height 253
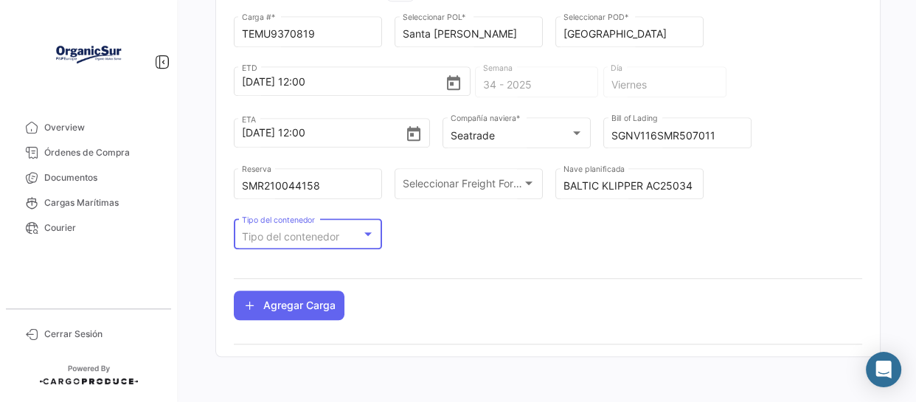
click at [322, 238] on span "Tipo del contenedor" at bounding box center [290, 236] width 97 height 13
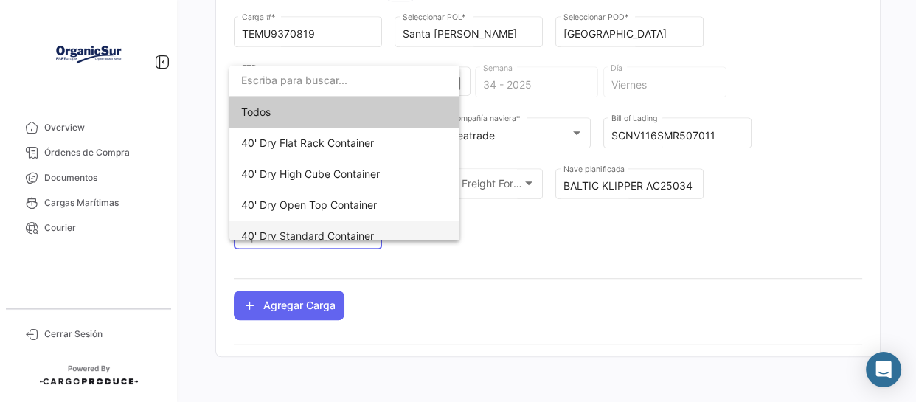
scroll to position [133, 0]
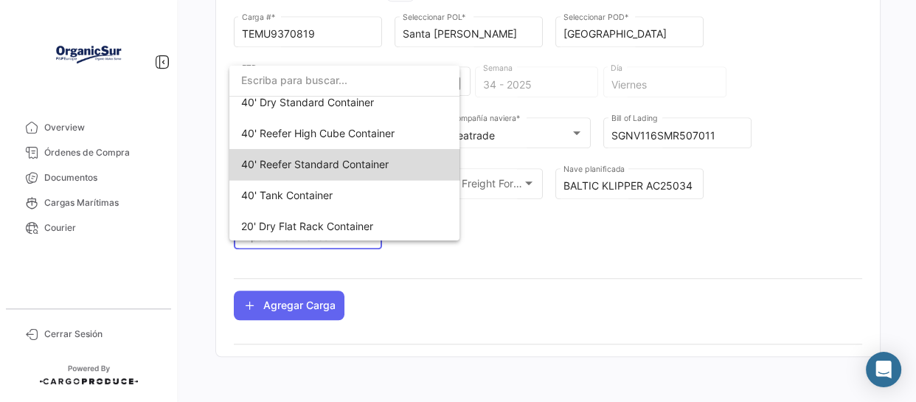
click at [365, 167] on span "40' Reefer Standard Container" at bounding box center [315, 164] width 148 height 13
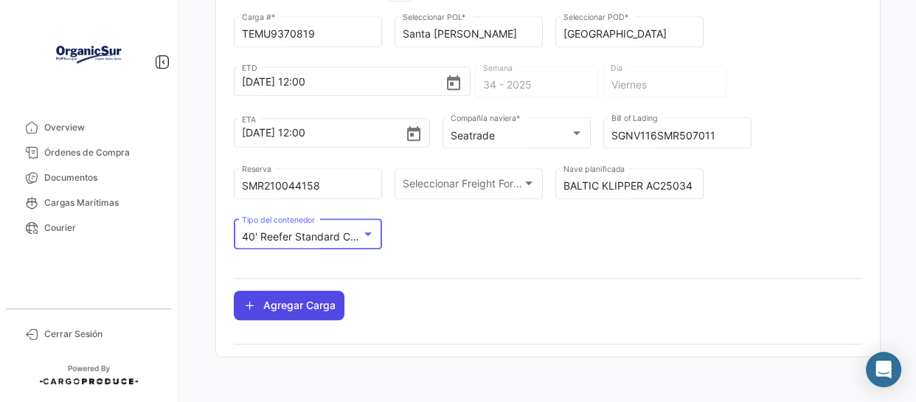
click at [285, 304] on button "Agregar Carga" at bounding box center [289, 306] width 111 height 30
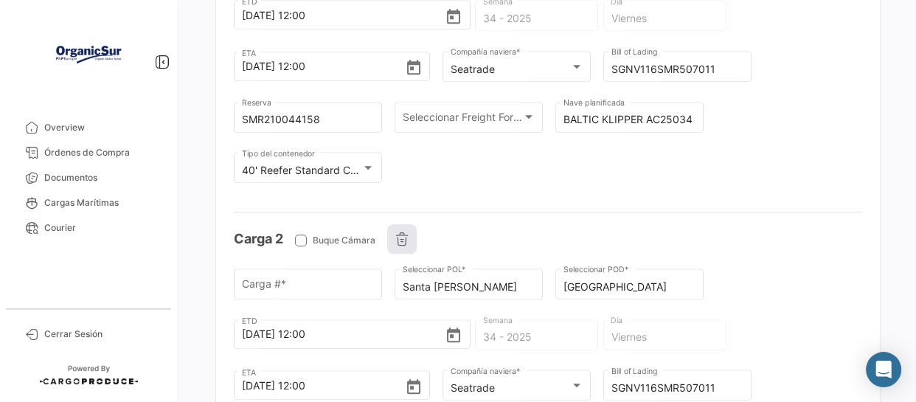
click at [413, 232] on button "button" at bounding box center [402, 239] width 30 height 30
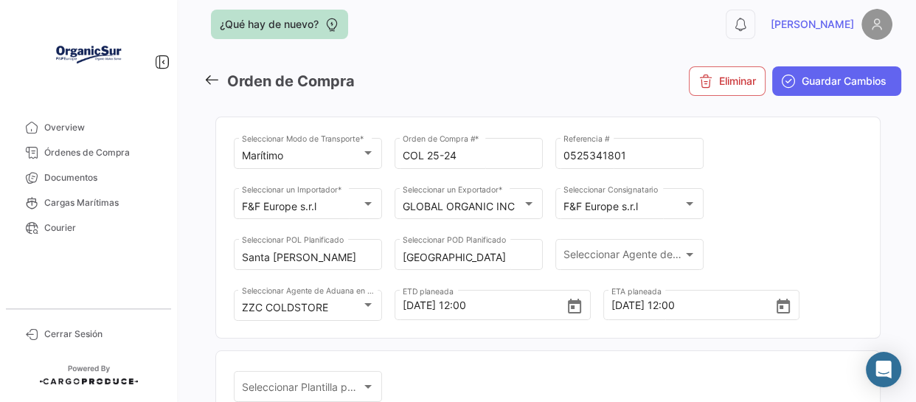
scroll to position [0, 0]
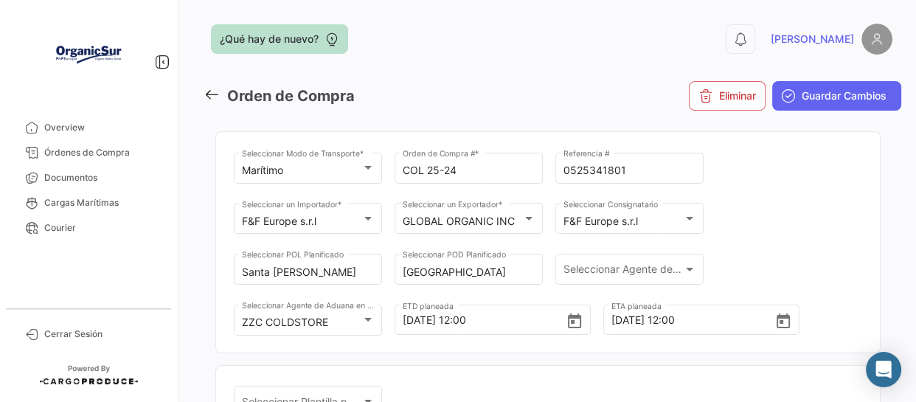
click at [805, 100] on span "Guardar Cambios" at bounding box center [844, 96] width 85 height 15
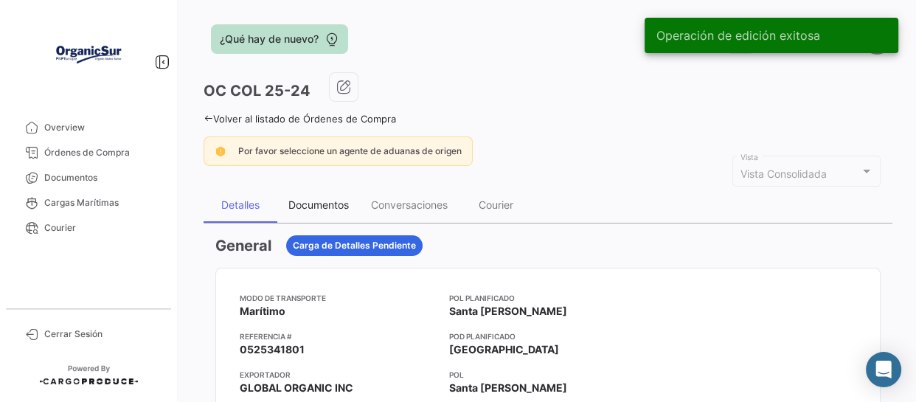
click at [310, 195] on div "Documentos" at bounding box center [318, 204] width 83 height 35
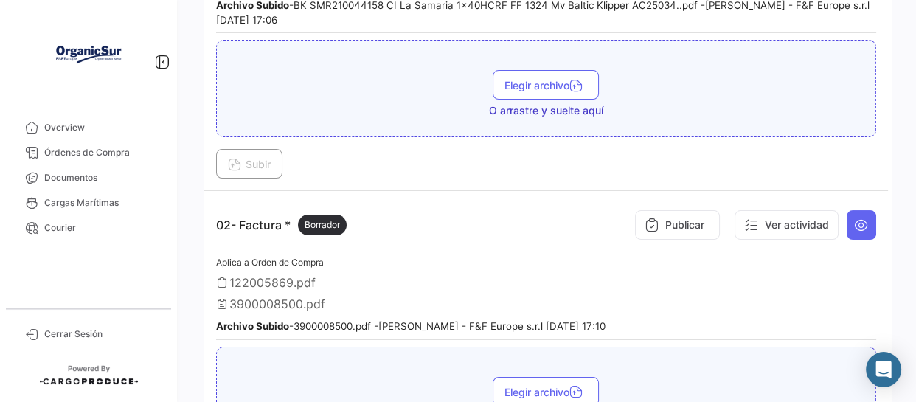
scroll to position [670, 0]
